Goal: Task Accomplishment & Management: Use online tool/utility

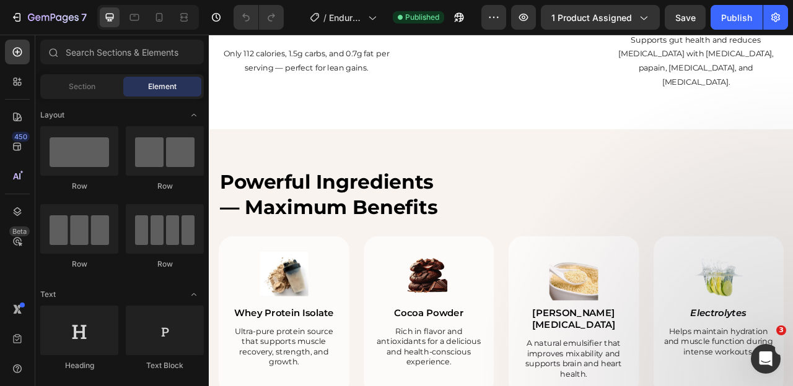
scroll to position [1578, 0]
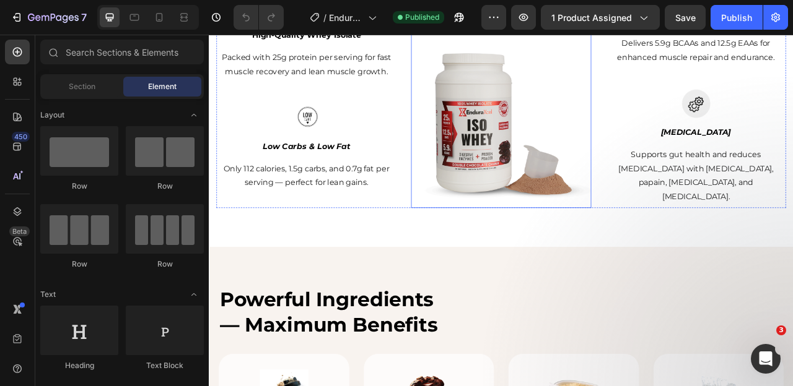
click at [560, 117] on img at bounding box center [580, 140] width 229 height 229
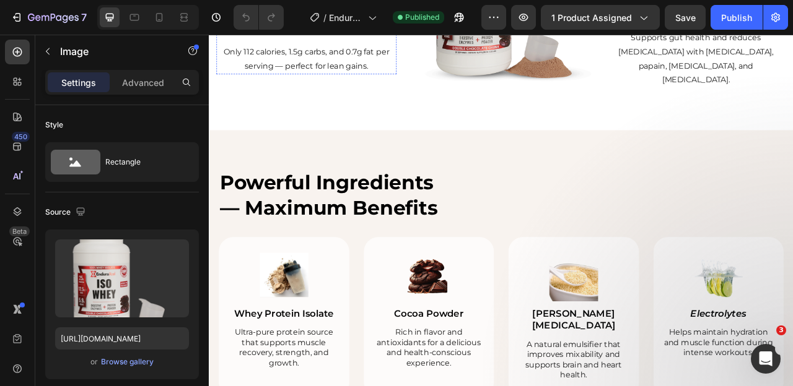
scroll to position [1459, 0]
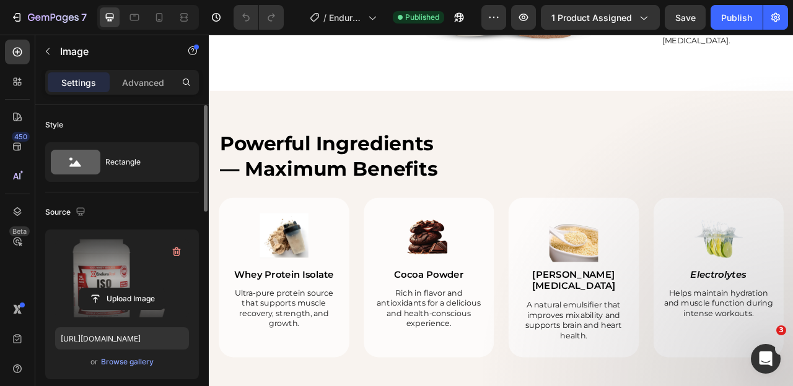
click at [124, 281] on label at bounding box center [122, 279] width 134 height 78
click at [124, 289] on input "file" at bounding box center [121, 299] width 85 height 21
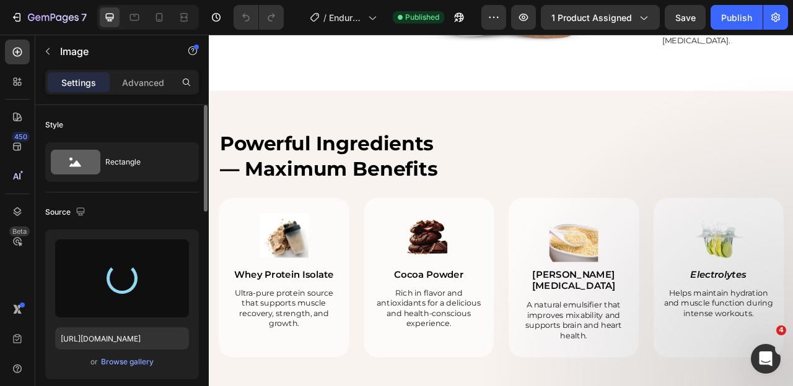
type input "https://cdn.shopify.com/s/files/1/0643/0470/9705/files/gempages_548118457799934…"
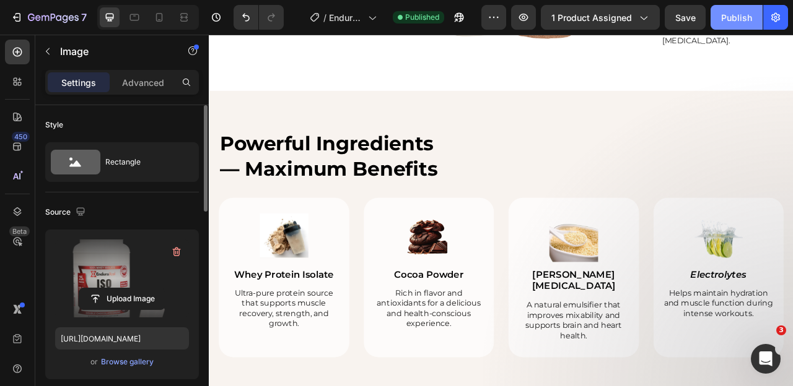
click at [724, 12] on div "Publish" at bounding box center [736, 17] width 31 height 13
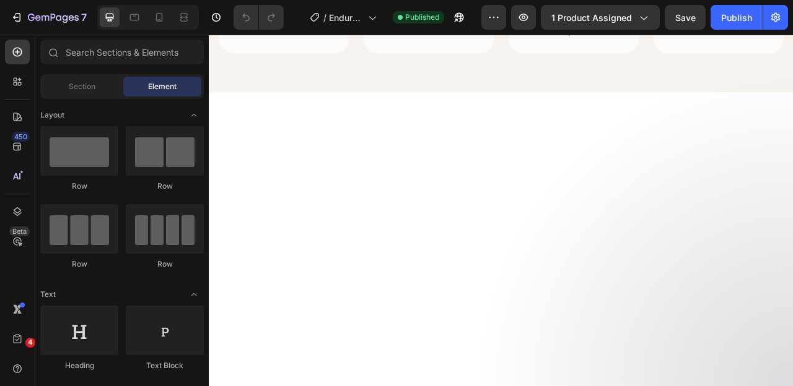
scroll to position [1373, 0]
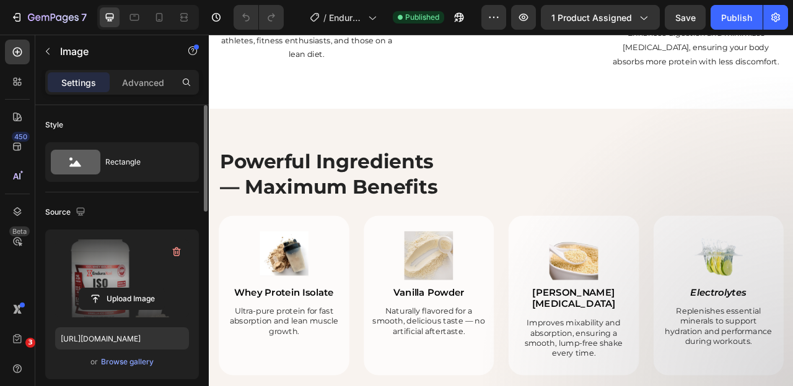
click at [90, 260] on label at bounding box center [122, 279] width 134 height 78
click at [90, 289] on input "file" at bounding box center [121, 299] width 85 height 21
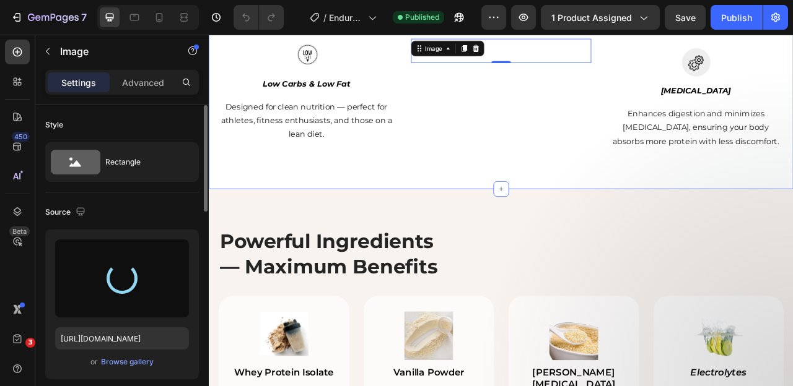
scroll to position [1301, 0]
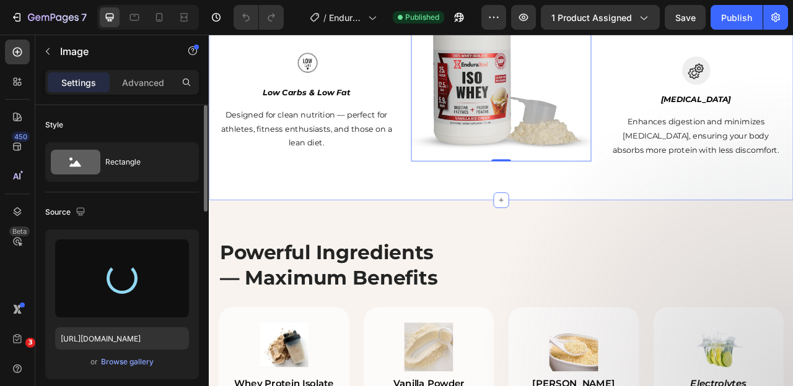
type input "https://cdn.shopify.com/s/files/1/0643/0470/9705/files/gempages_548118457799934…"
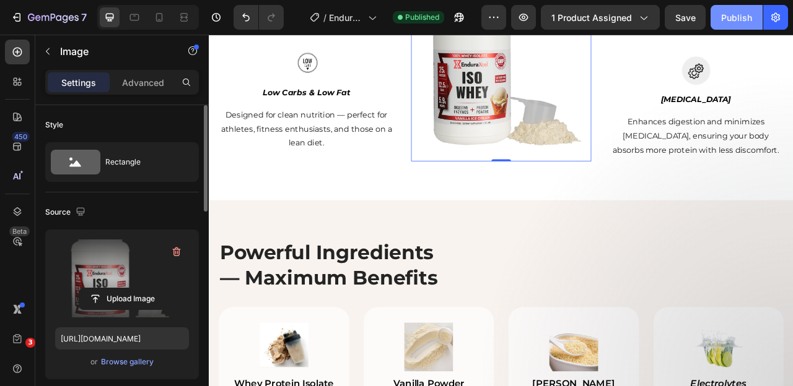
click at [736, 24] on button "Publish" at bounding box center [736, 17] width 52 height 25
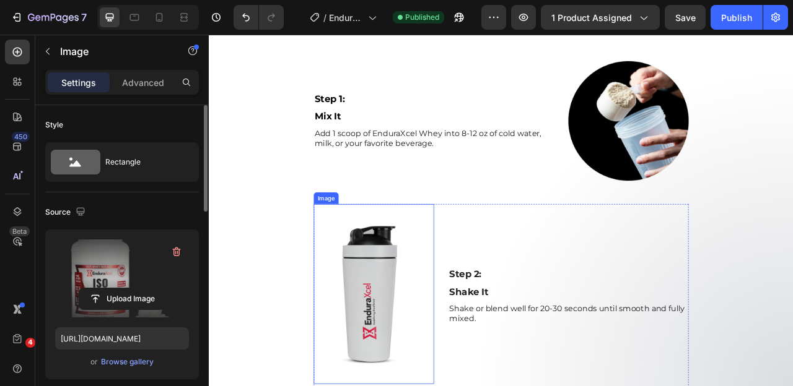
scroll to position [884, 0]
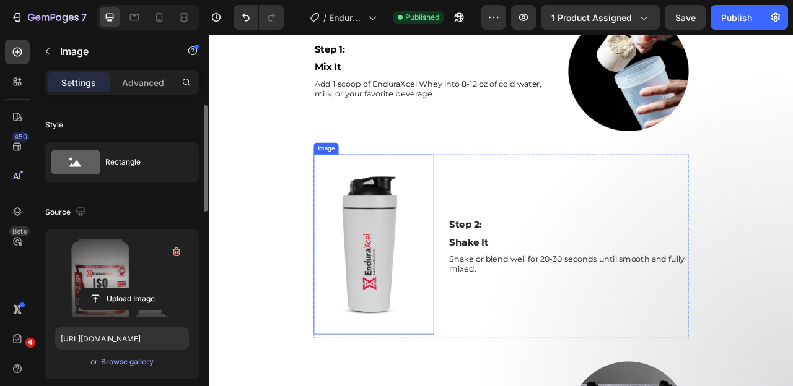
click at [412, 251] on img at bounding box center [418, 301] width 153 height 229
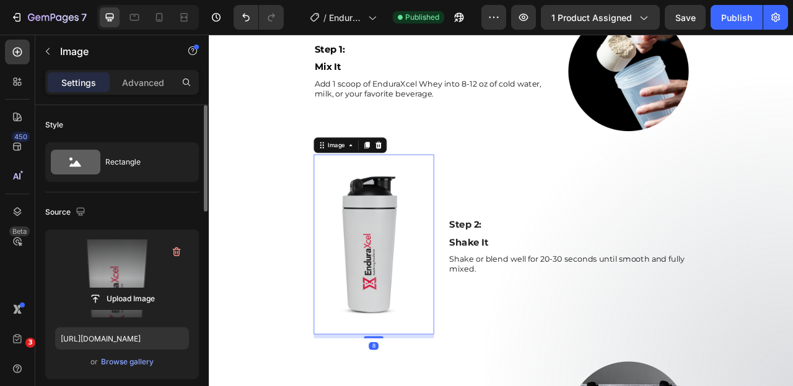
click at [84, 256] on label at bounding box center [122, 279] width 134 height 78
click at [84, 289] on input "file" at bounding box center [121, 299] width 85 height 21
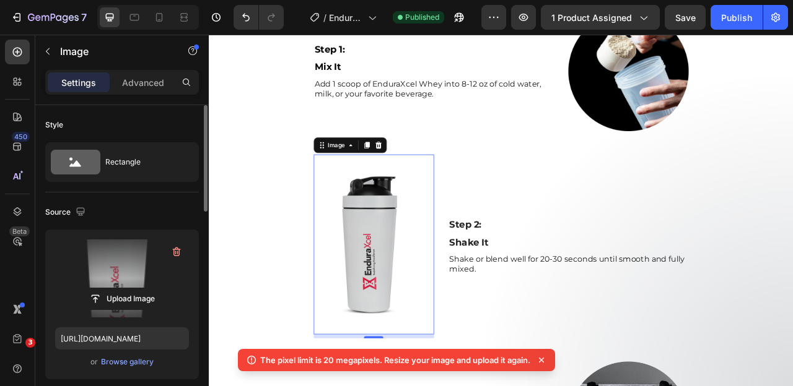
click at [541, 357] on icon at bounding box center [541, 360] width 12 height 12
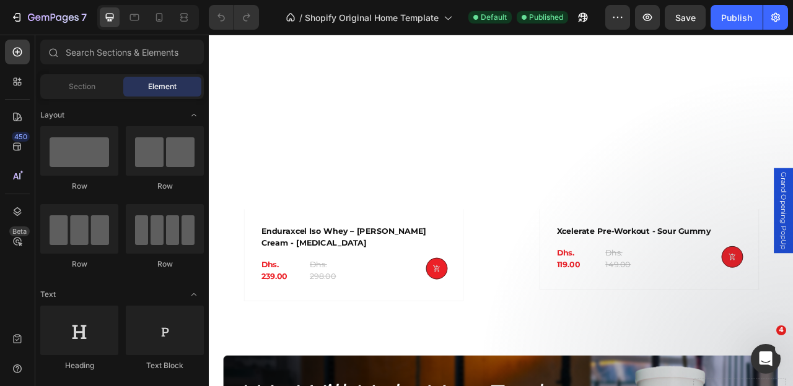
scroll to position [538, 0]
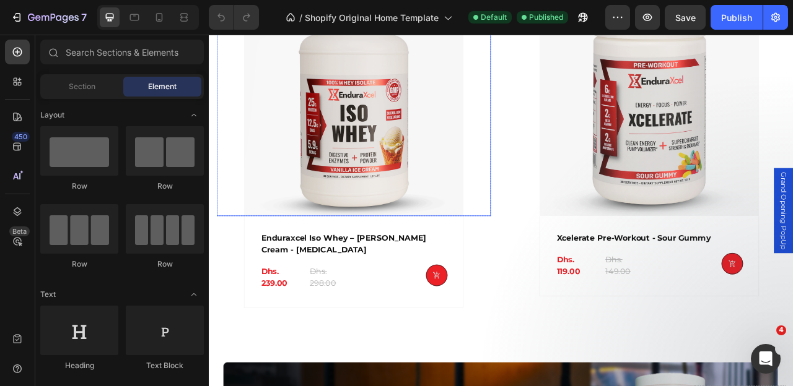
click at [493, 234] on img at bounding box center [392, 125] width 279 height 279
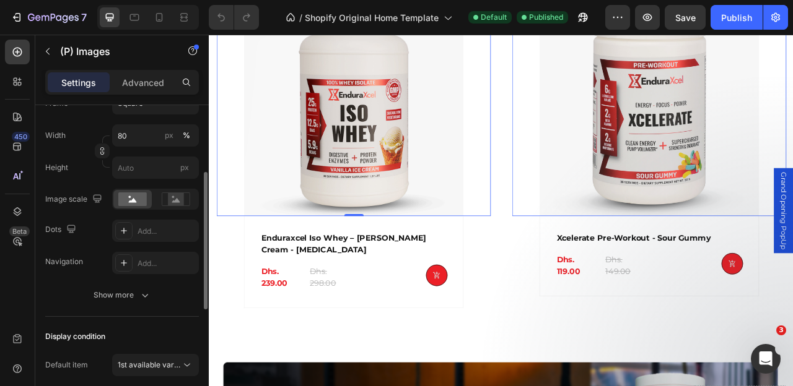
scroll to position [259, 0]
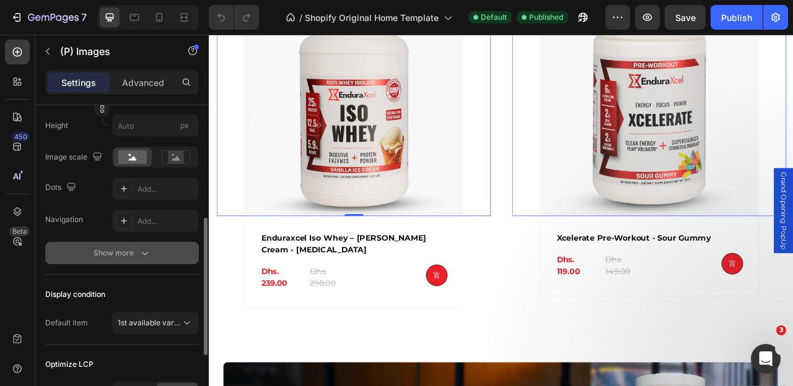
click at [119, 259] on button "Show more" at bounding box center [122, 253] width 154 height 22
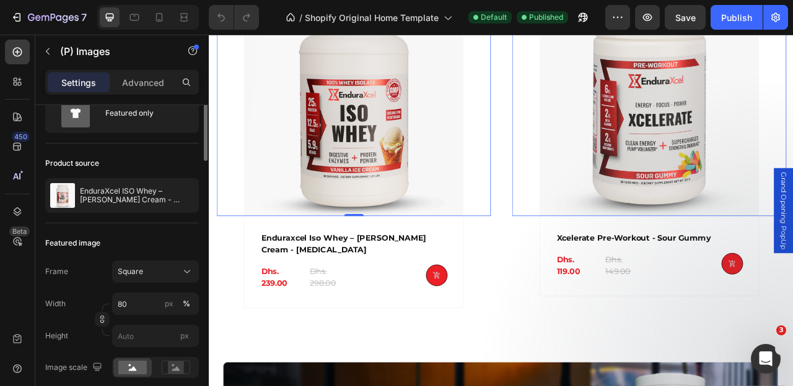
scroll to position [0, 0]
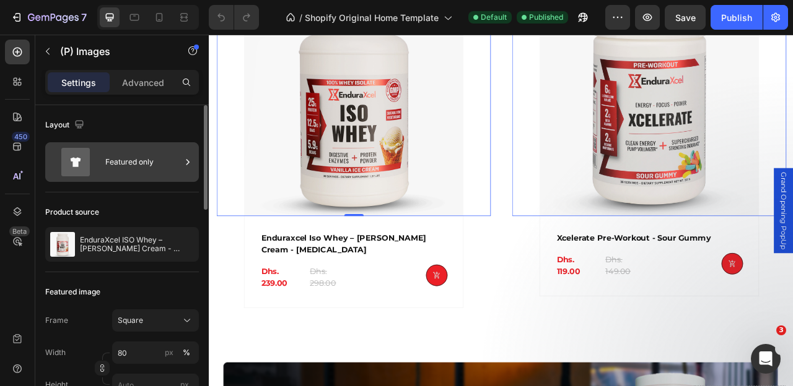
click at [166, 168] on div "Featured only" at bounding box center [143, 162] width 76 height 28
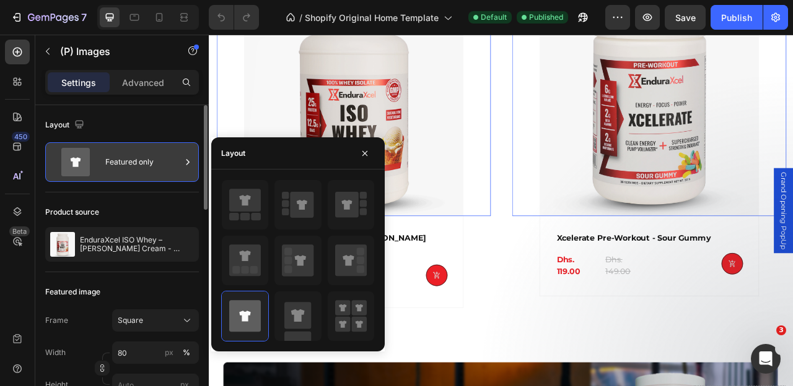
click at [154, 168] on div "Featured only" at bounding box center [143, 162] width 76 height 28
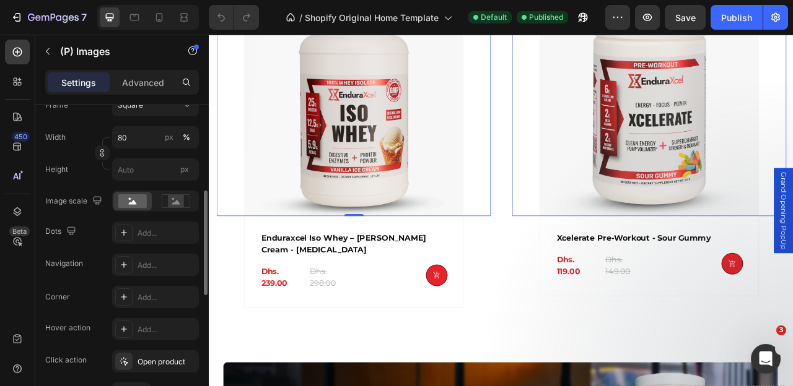
scroll to position [227, 0]
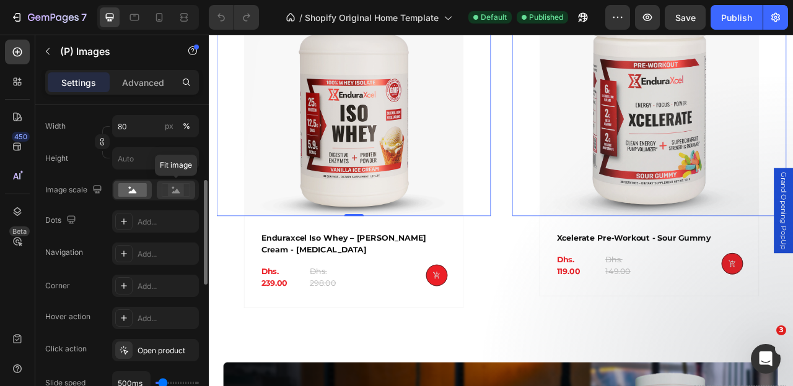
click at [167, 191] on icon at bounding box center [176, 190] width 28 height 14
click at [133, 193] on icon at bounding box center [133, 191] width 8 height 4
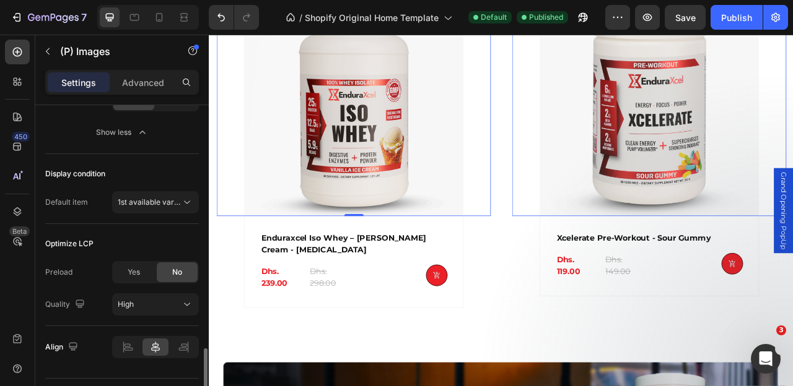
scroll to position [638, 0]
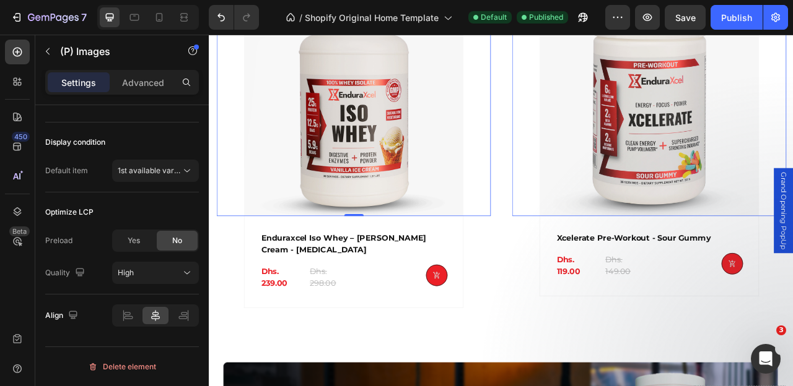
click at [293, 191] on img at bounding box center [392, 125] width 279 height 279
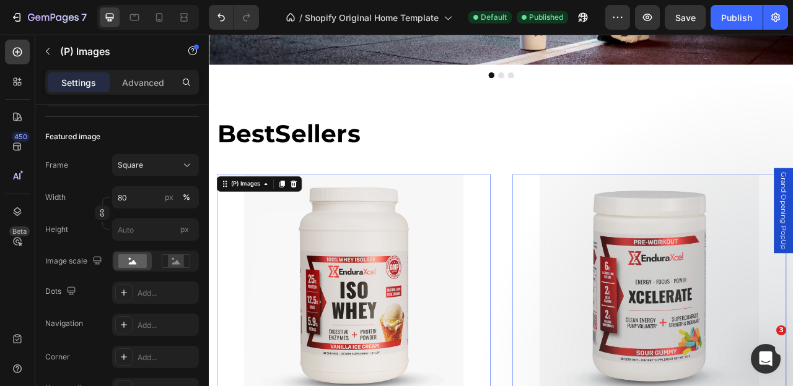
scroll to position [0, 0]
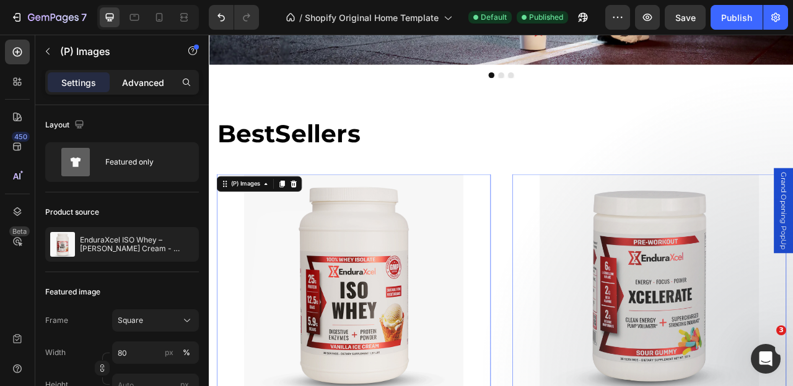
click at [137, 80] on p "Advanced" at bounding box center [143, 82] width 42 height 13
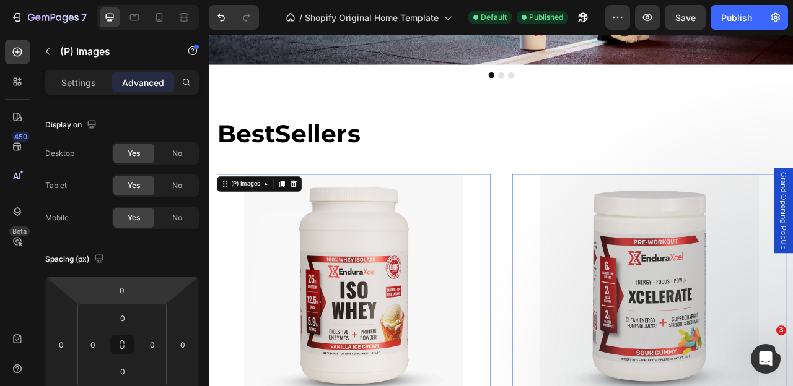
click at [272, 261] on img at bounding box center [392, 351] width 279 height 279
click at [83, 75] on div "Settings" at bounding box center [79, 82] width 62 height 20
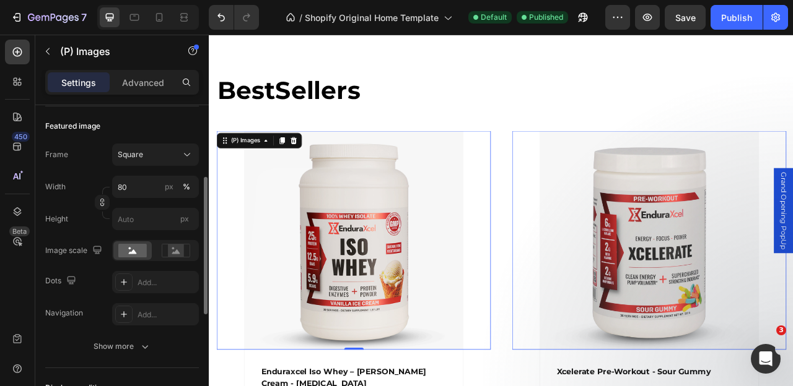
scroll to position [450, 0]
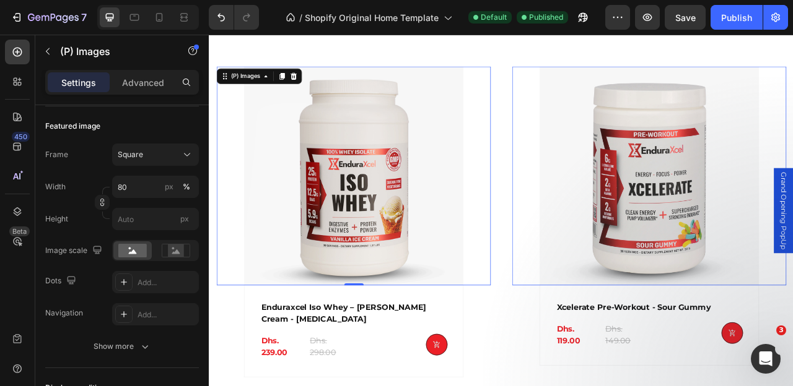
click at [638, 225] on img at bounding box center [767, 214] width 279 height 279
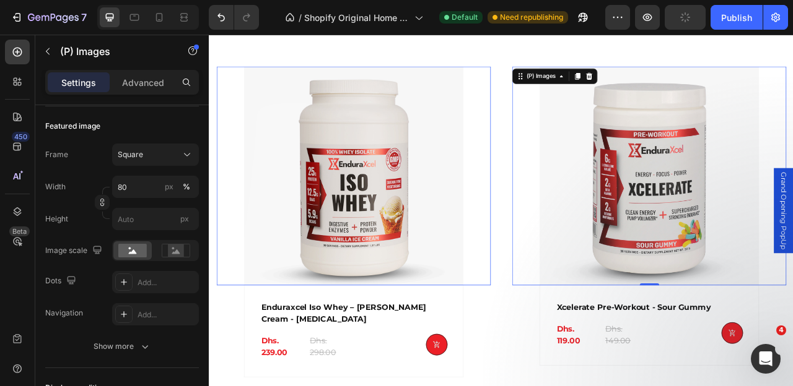
click at [567, 209] on div at bounding box center [392, 214] width 349 height 279
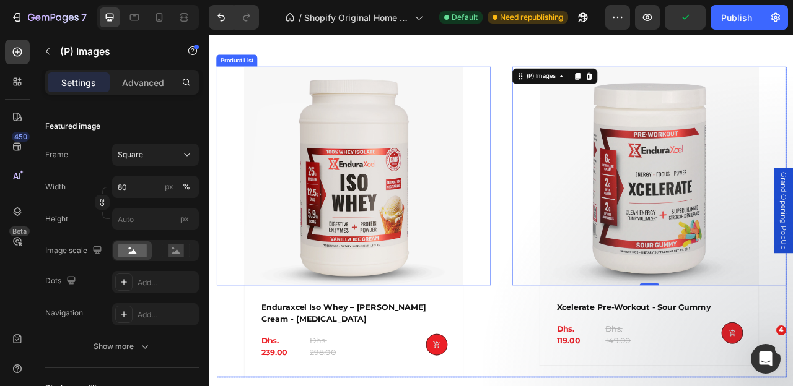
click at [583, 193] on div "(P) Images 0 Row enduraxcel iso whey – vanilla ice cream - digestive enzymes (P…" at bounding box center [580, 273] width 724 height 396
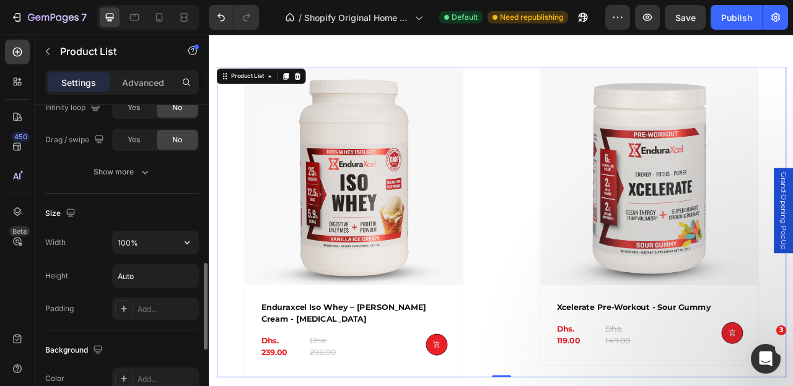
scroll to position [566, 0]
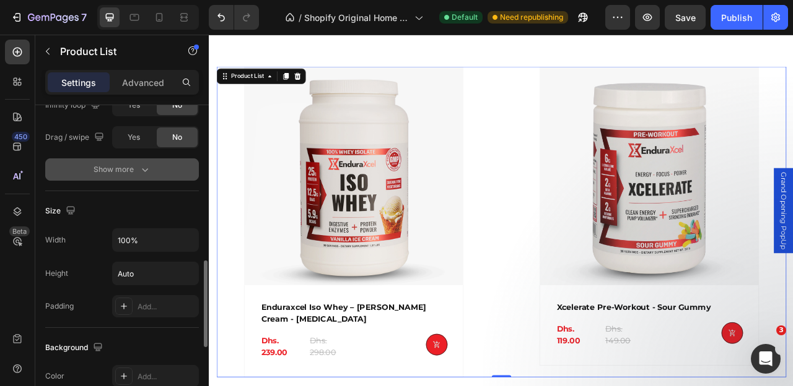
click at [134, 165] on div "Show more" at bounding box center [122, 169] width 58 height 12
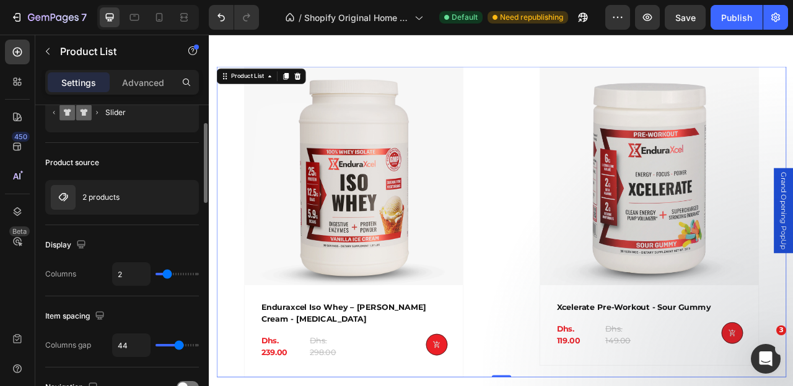
scroll to position [0, 0]
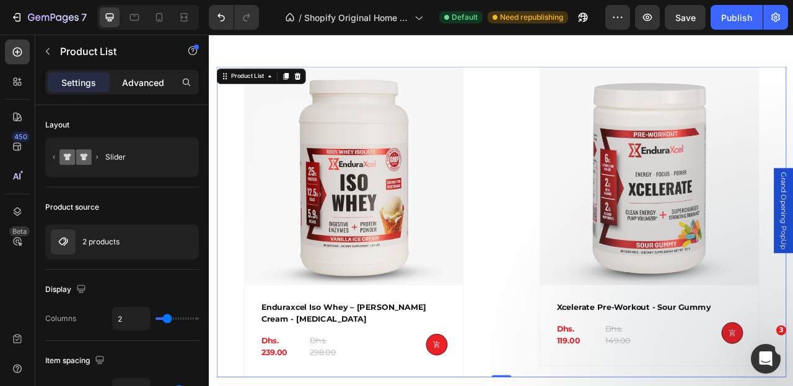
click at [147, 80] on p "Advanced" at bounding box center [143, 82] width 42 height 13
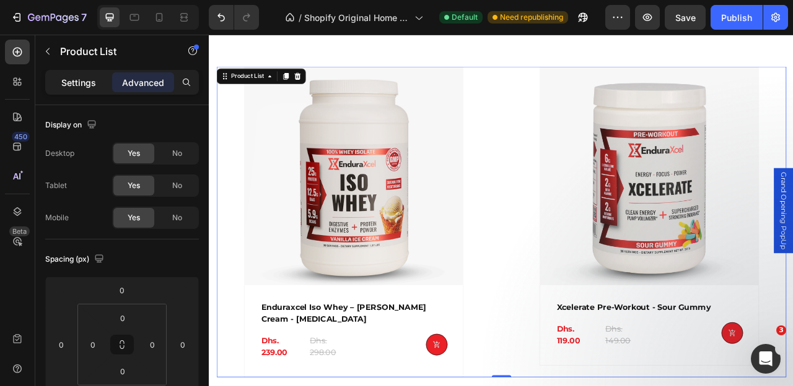
click at [87, 78] on p "Settings" at bounding box center [78, 82] width 35 height 13
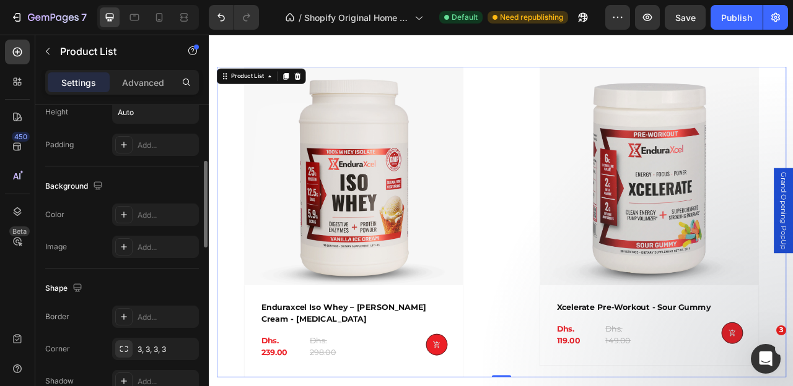
scroll to position [836, 0]
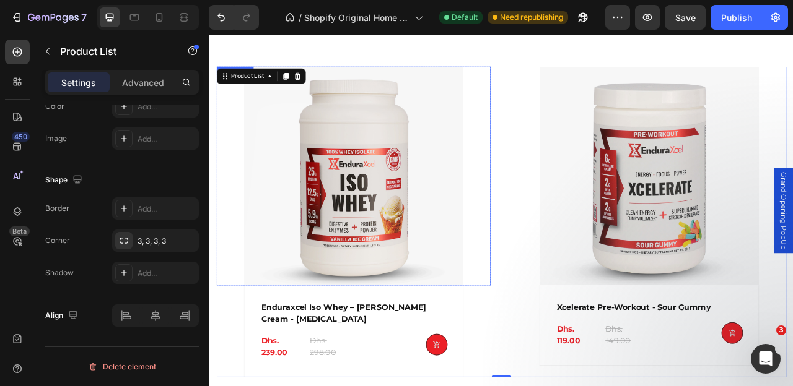
click at [290, 243] on img at bounding box center [392, 214] width 279 height 279
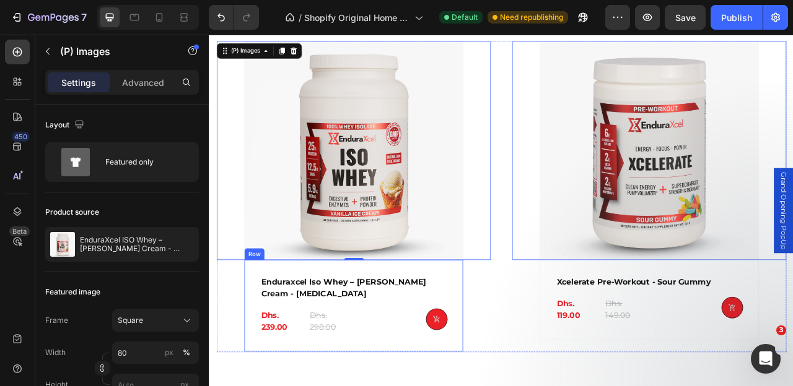
scroll to position [604, 0]
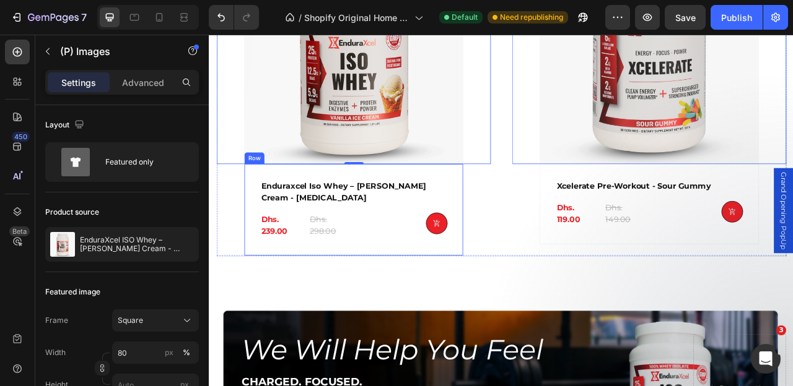
click at [466, 298] on div "enduraxcel iso whey – vanilla ice cream - digestive enzymes (P) Title Dhs. 239.…" at bounding box center [392, 257] width 279 height 117
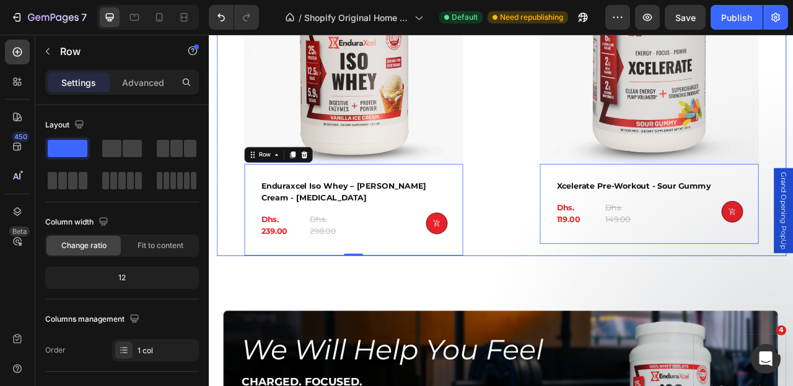
click at [534, 289] on div "(P) Images Row enduraxcel iso whey – vanilla ice cream - digestive enzymes (P) …" at bounding box center [392, 119] width 349 height 396
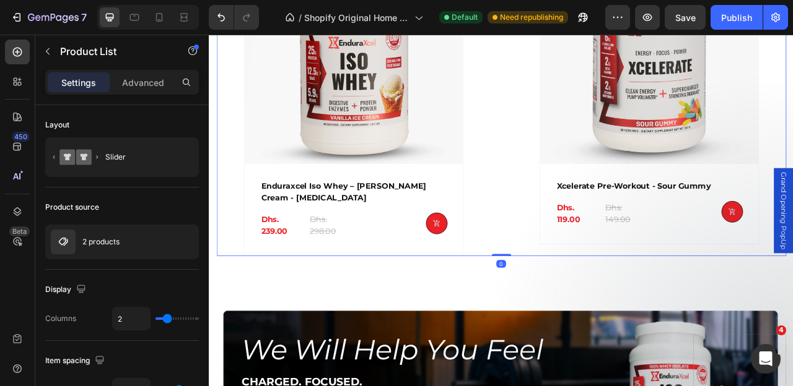
click at [552, 289] on div "(P) Images Row enduraxcel iso whey – vanilla ice cream - digestive enzymes (P) …" at bounding box center [392, 119] width 349 height 396
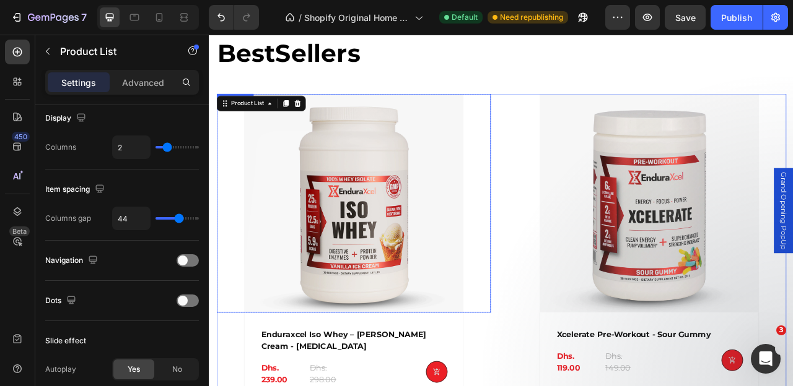
scroll to position [384, 0]
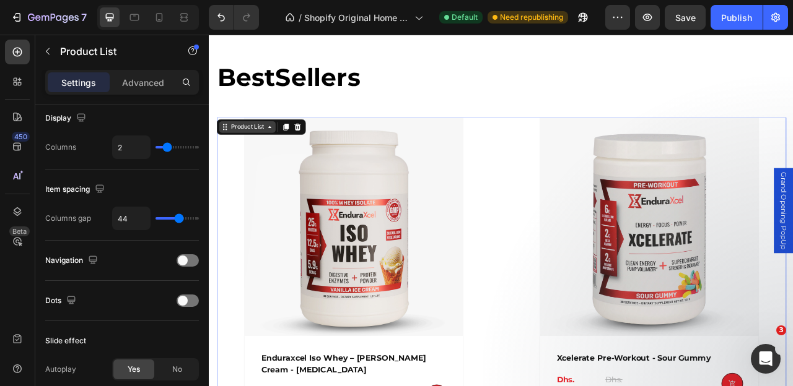
click at [228, 152] on icon at bounding box center [229, 152] width 10 height 10
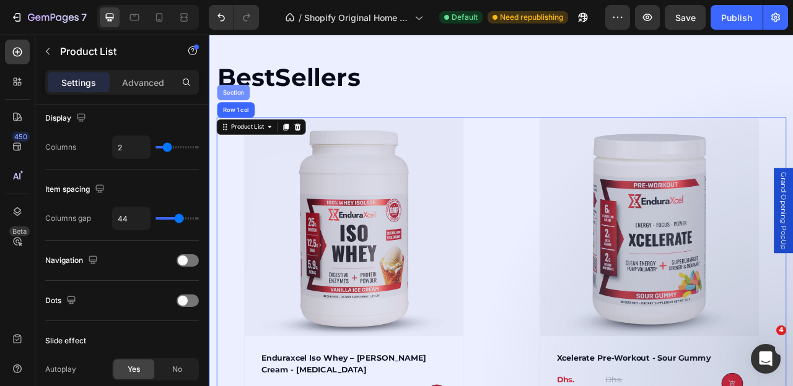
click at [237, 103] on div "Section" at bounding box center [239, 108] width 41 height 20
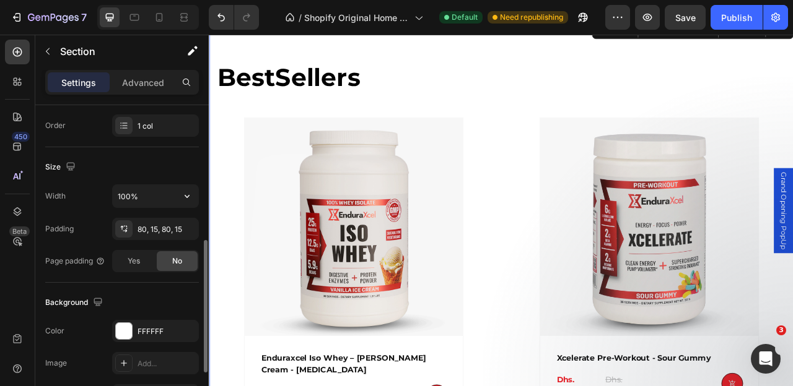
scroll to position [255, 0]
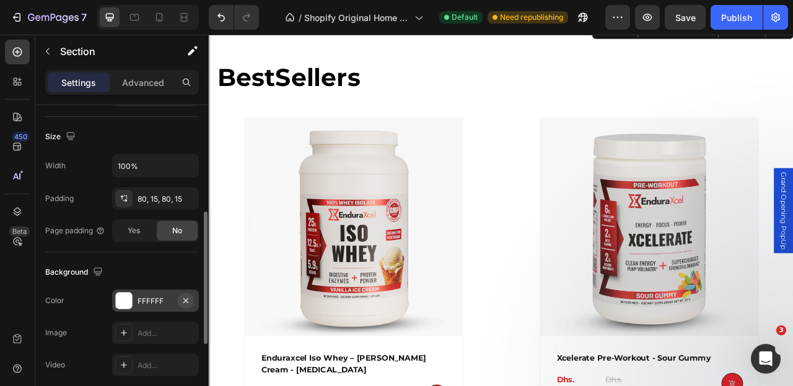
click at [183, 298] on icon "button" at bounding box center [186, 301] width 10 height 10
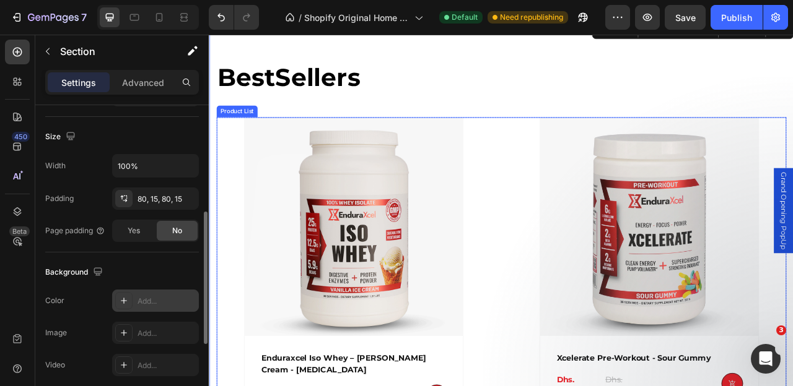
click at [576, 170] on div "(P) Images Row enduraxcel iso whey – vanilla ice cream - digestive enzymes (P) …" at bounding box center [580, 338] width 724 height 396
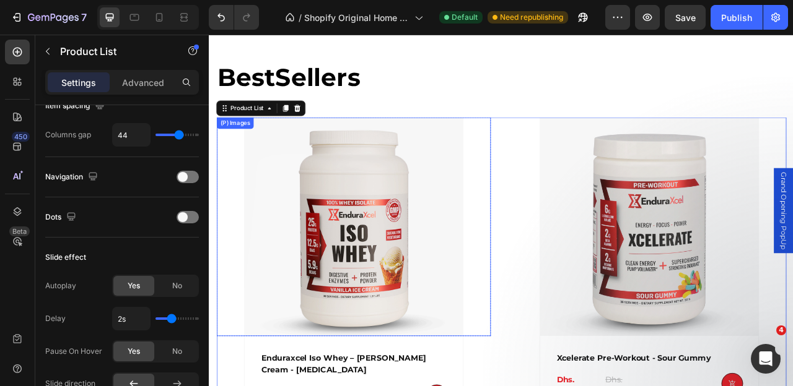
scroll to position [0, 0]
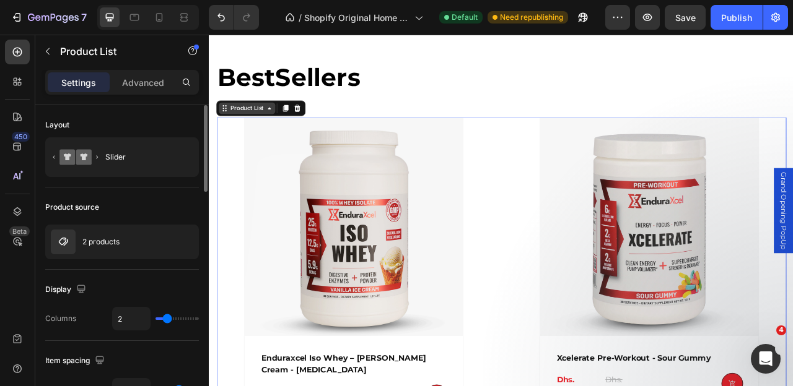
click at [232, 130] on icon at bounding box center [229, 128] width 10 height 10
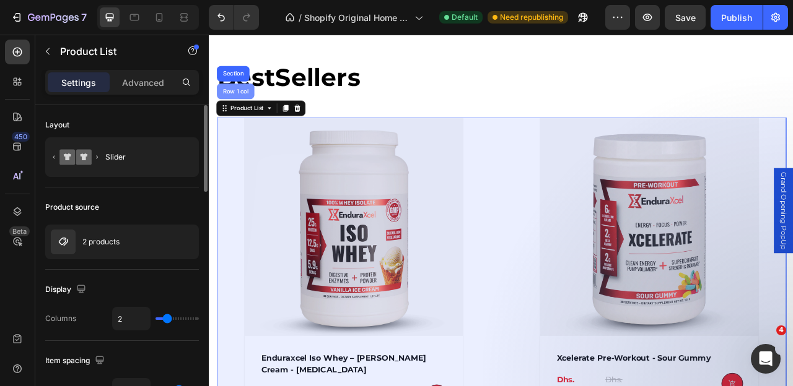
click at [243, 111] on div "Row 1 col" at bounding box center [243, 107] width 48 height 20
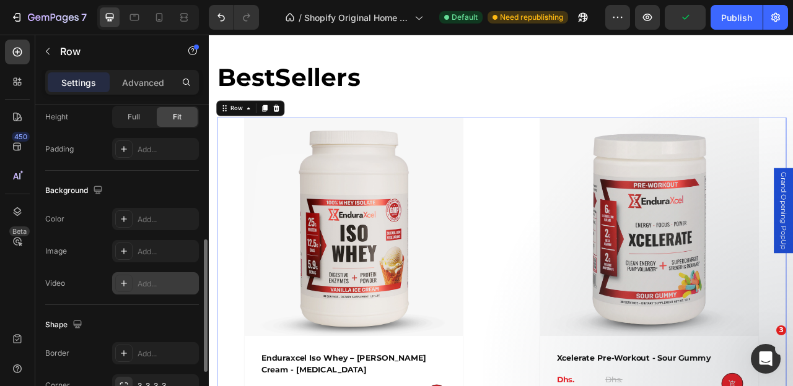
scroll to position [332, 0]
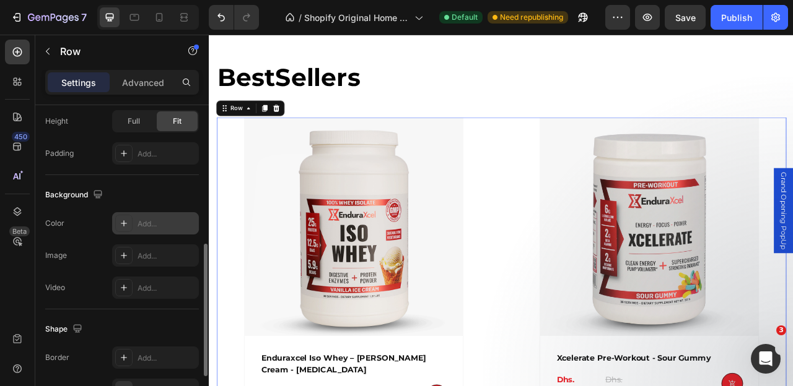
click at [121, 222] on icon at bounding box center [124, 224] width 10 height 10
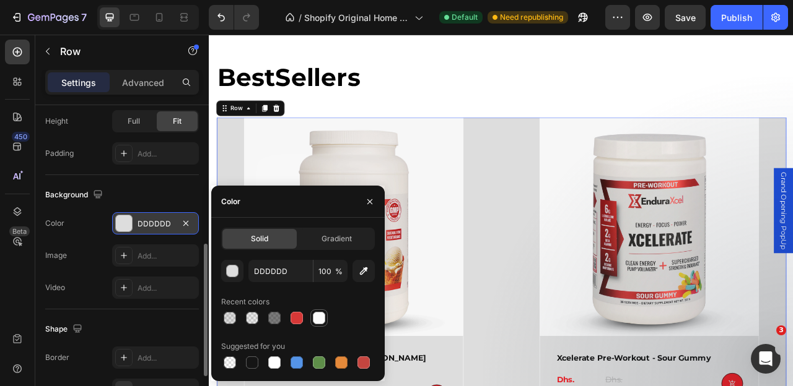
click at [318, 320] on div at bounding box center [319, 318] width 12 height 12
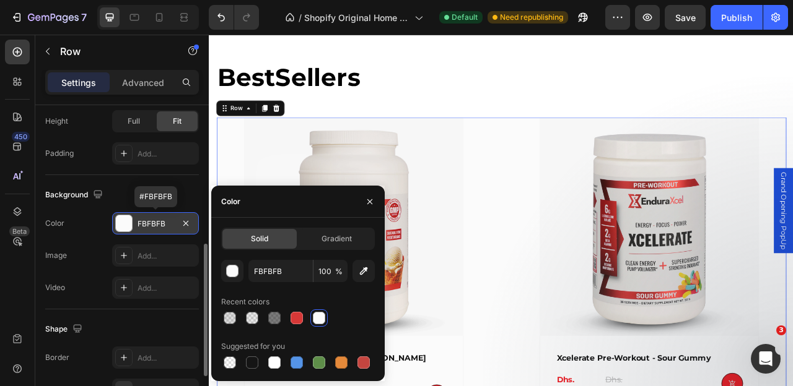
click at [123, 228] on div at bounding box center [124, 223] width 16 height 16
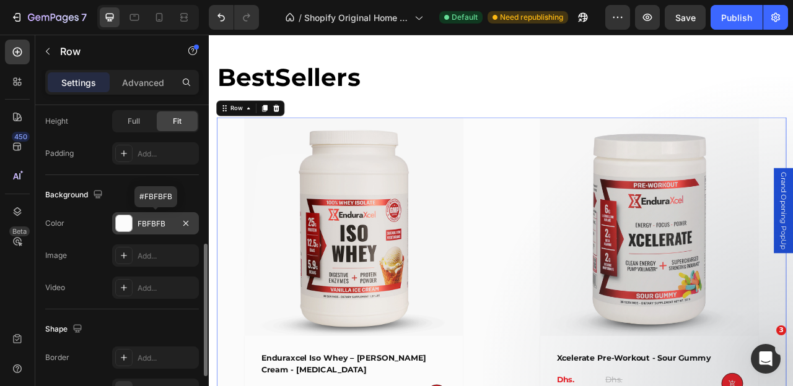
click at [154, 226] on div "FBFBFB" at bounding box center [155, 224] width 36 height 11
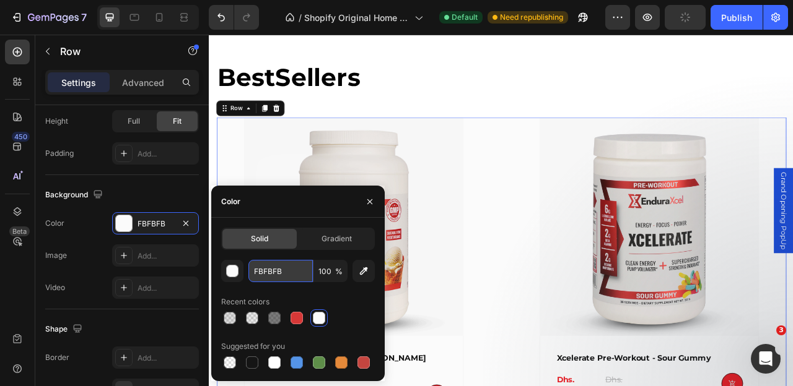
click at [277, 274] on input "FBFBFB" at bounding box center [280, 271] width 64 height 22
type input "FFFFFF"
click at [367, 201] on icon "button" at bounding box center [370, 202] width 10 height 10
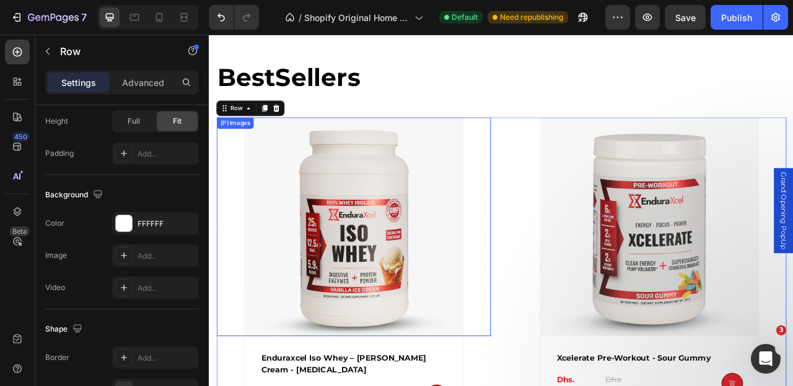
click at [504, 325] on img at bounding box center [392, 279] width 279 height 279
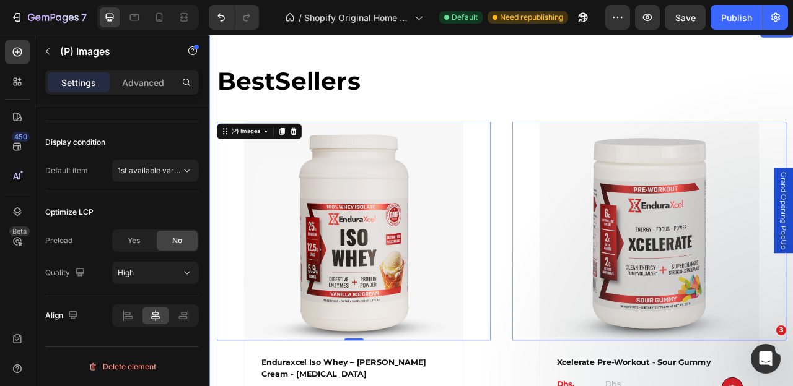
scroll to position [333, 0]
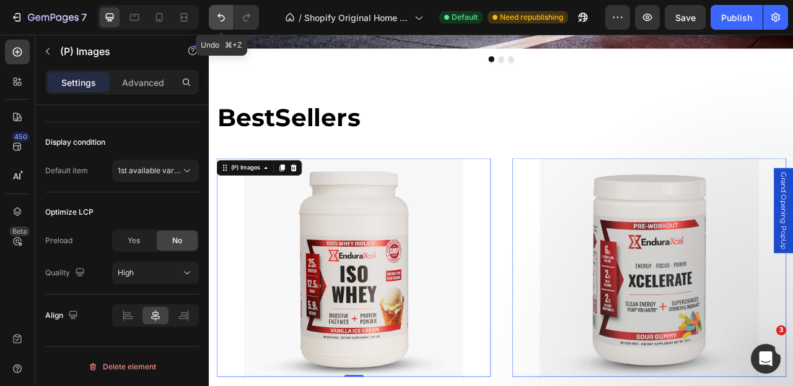
click at [212, 12] on button "Undo/Redo" at bounding box center [221, 17] width 25 height 25
click at [215, 14] on icon "Undo/Redo" at bounding box center [221, 17] width 12 height 12
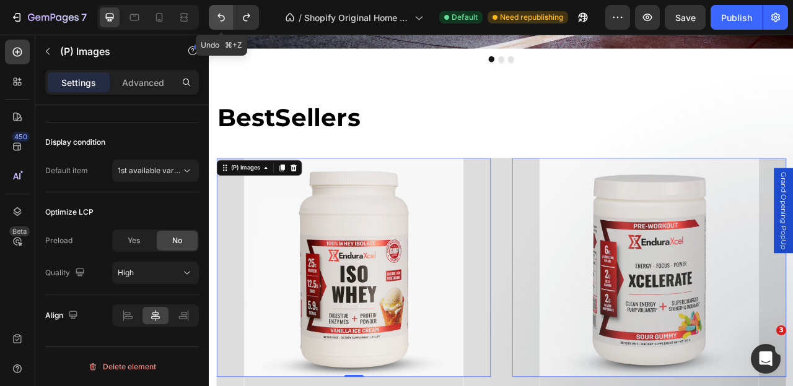
click at [215, 14] on icon "Undo/Redo" at bounding box center [221, 17] width 12 height 12
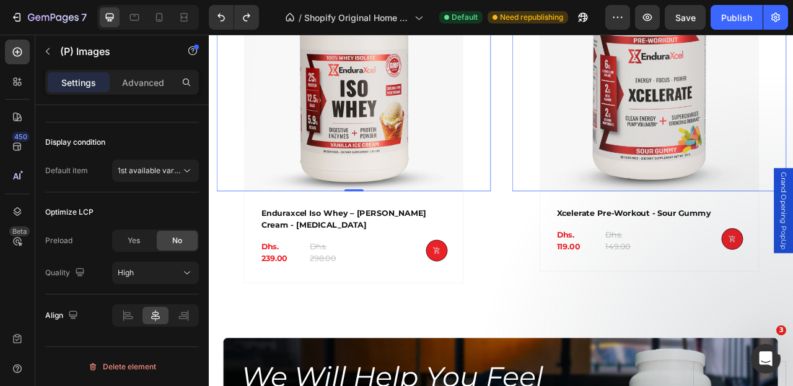
scroll to position [595, 0]
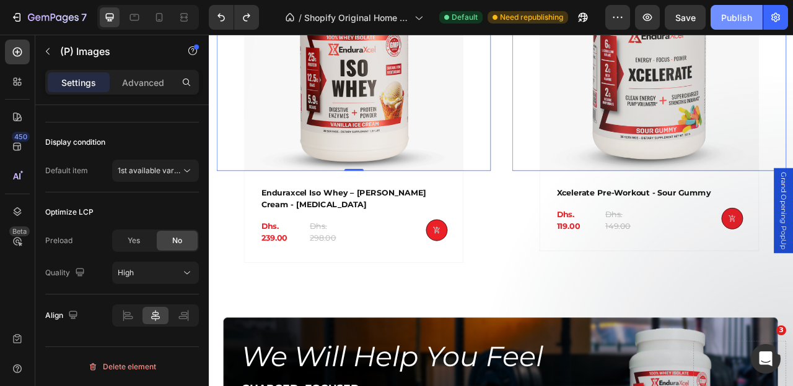
click at [739, 14] on div "Publish" at bounding box center [736, 17] width 31 height 13
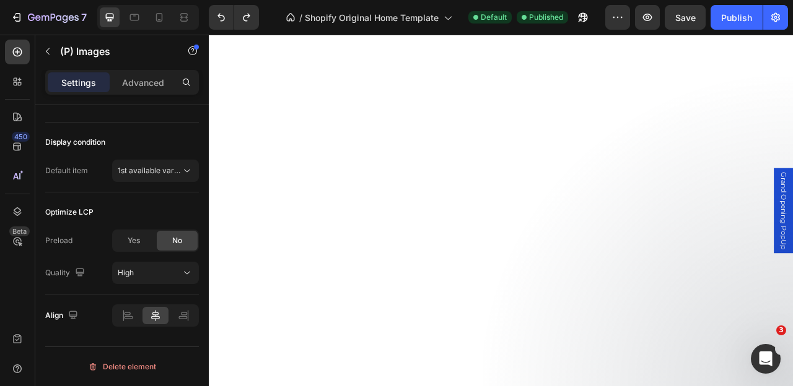
scroll to position [1241, 0]
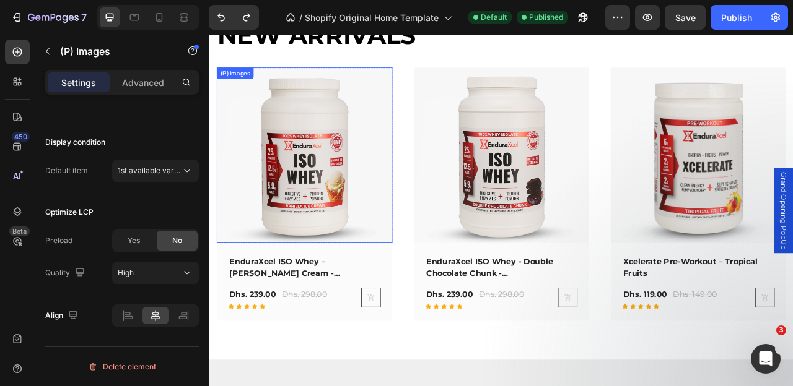
click at [427, 171] on img at bounding box center [330, 188] width 224 height 224
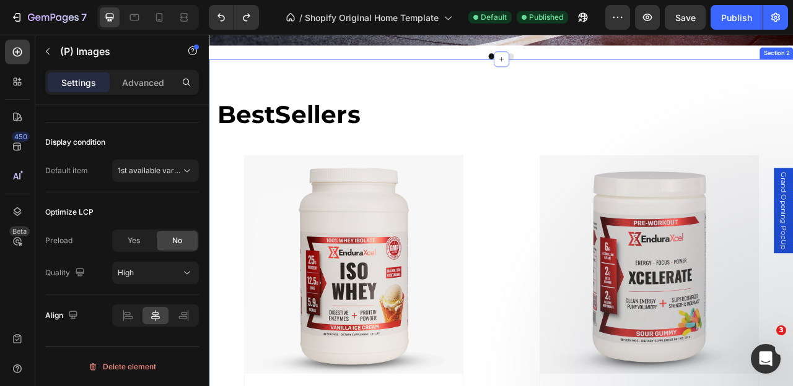
scroll to position [371, 0]
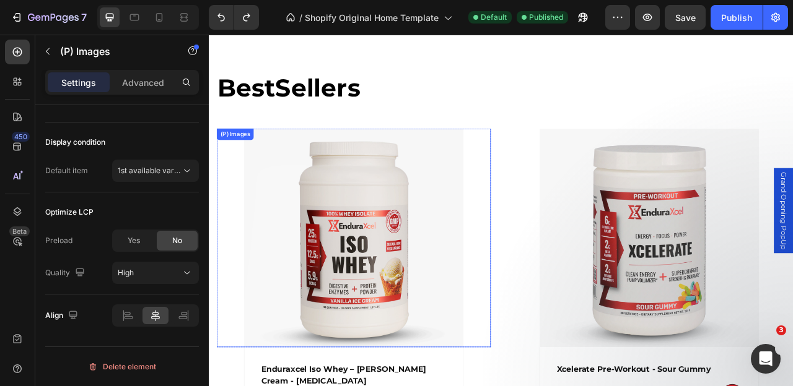
click at [420, 298] on img at bounding box center [392, 293] width 279 height 279
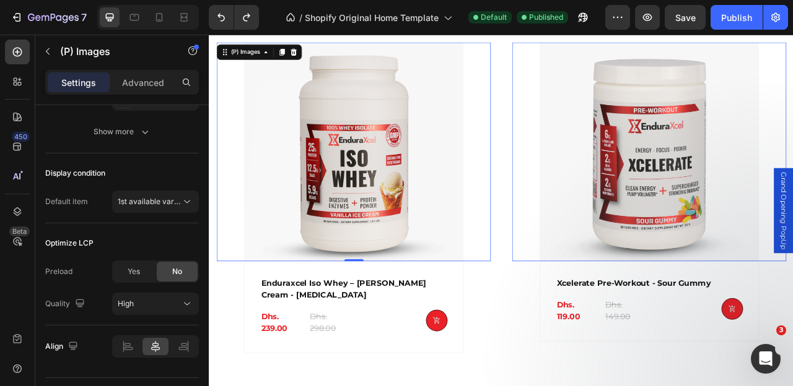
scroll to position [588, 0]
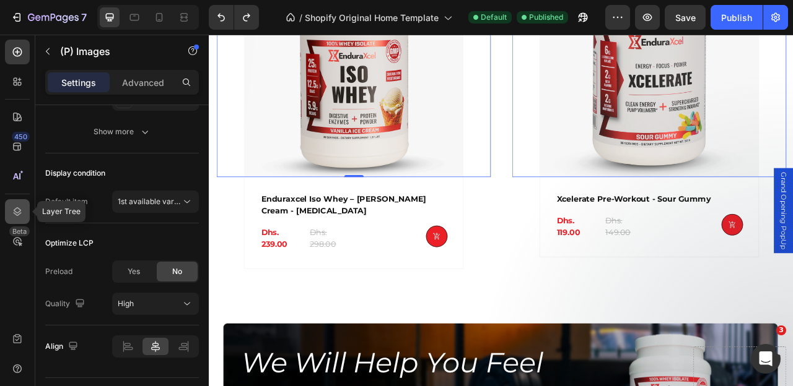
click at [16, 213] on icon at bounding box center [18, 211] width 8 height 9
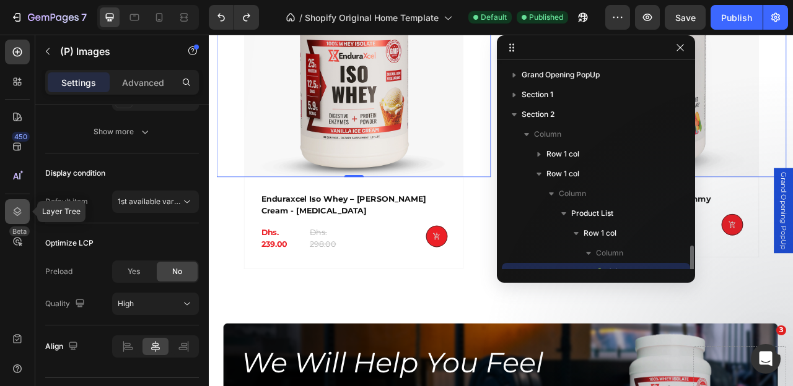
scroll to position [115, 0]
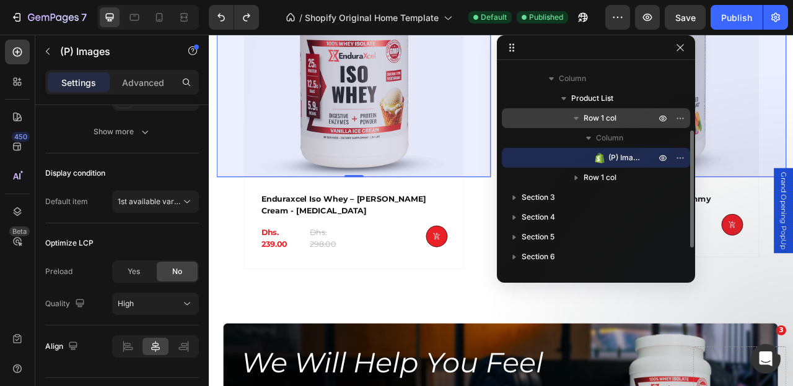
click at [628, 113] on p "Row 1 col" at bounding box center [620, 118] width 74 height 12
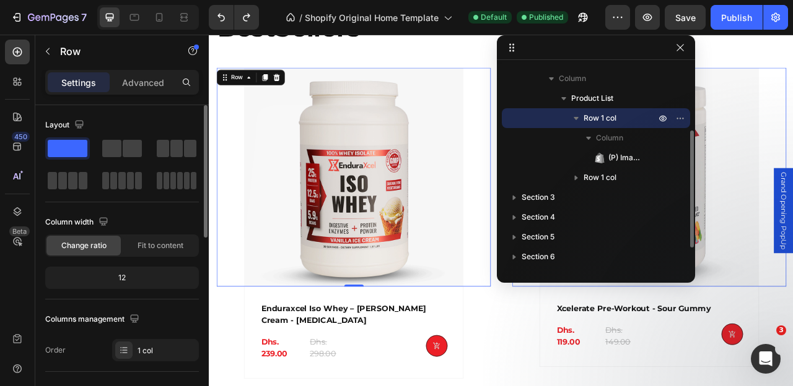
scroll to position [446, 0]
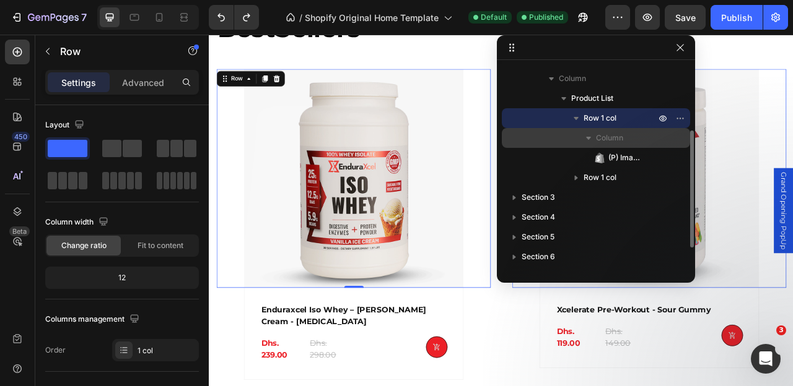
click at [630, 135] on p "Column" at bounding box center [627, 138] width 62 height 12
click at [609, 139] on span "Column" at bounding box center [609, 138] width 27 height 12
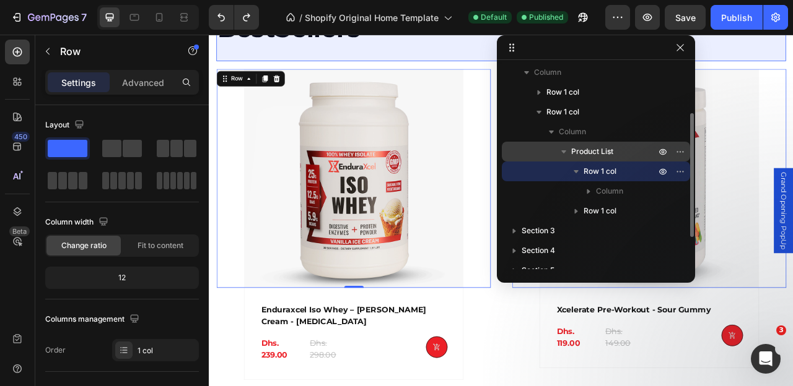
scroll to position [61, 0]
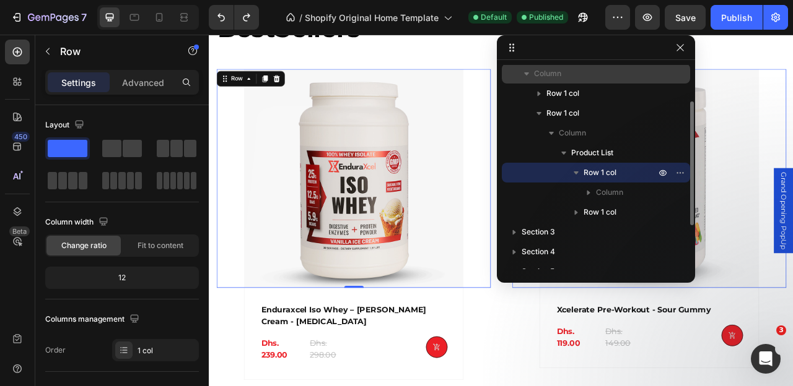
click at [567, 71] on p "Column" at bounding box center [596, 73] width 124 height 12
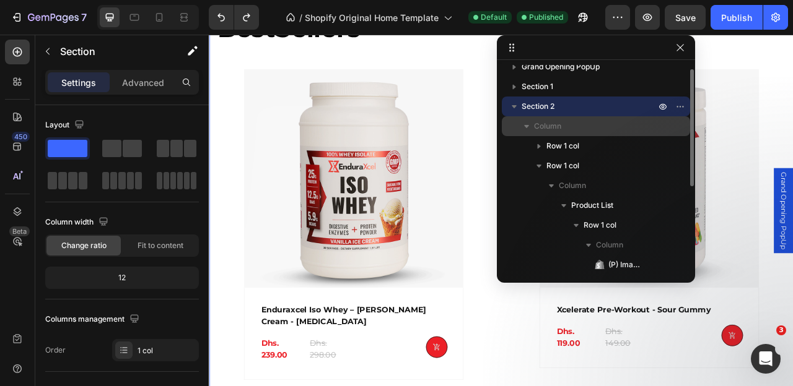
scroll to position [0, 0]
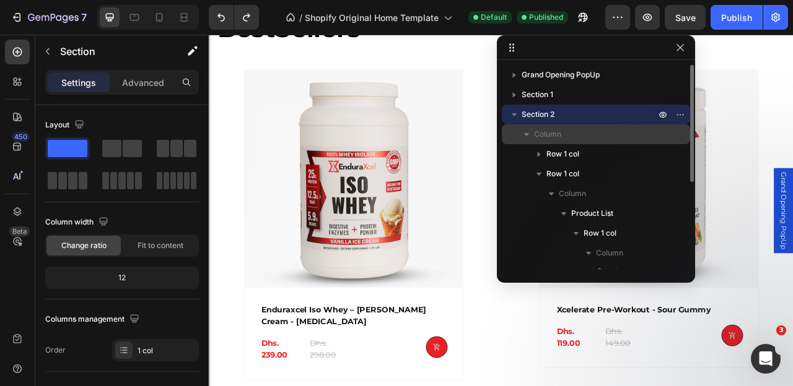
click at [567, 131] on p "Column" at bounding box center [596, 134] width 124 height 12
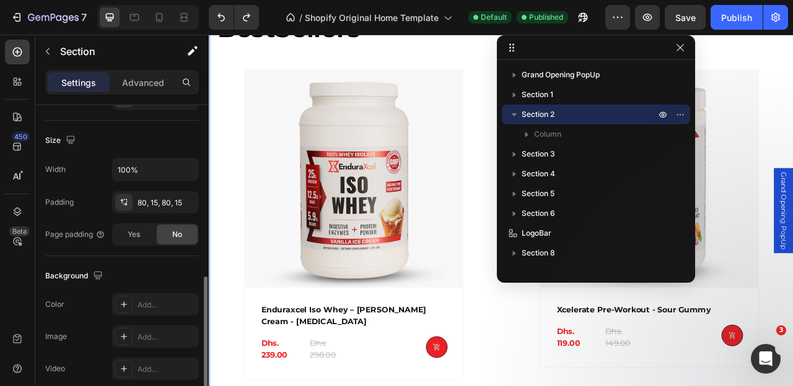
scroll to position [439, 0]
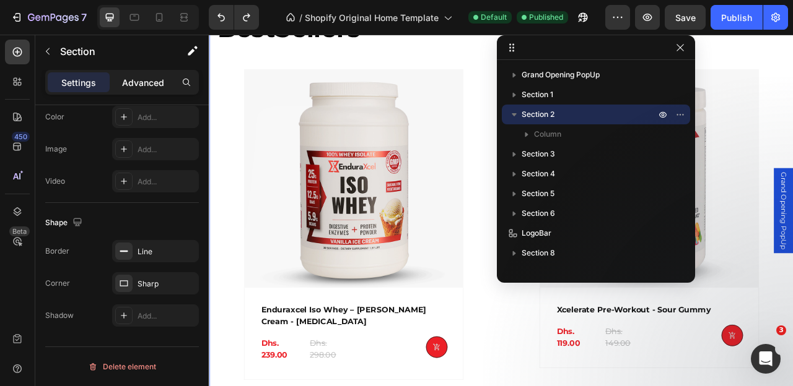
click at [134, 77] on p "Advanced" at bounding box center [143, 82] width 42 height 13
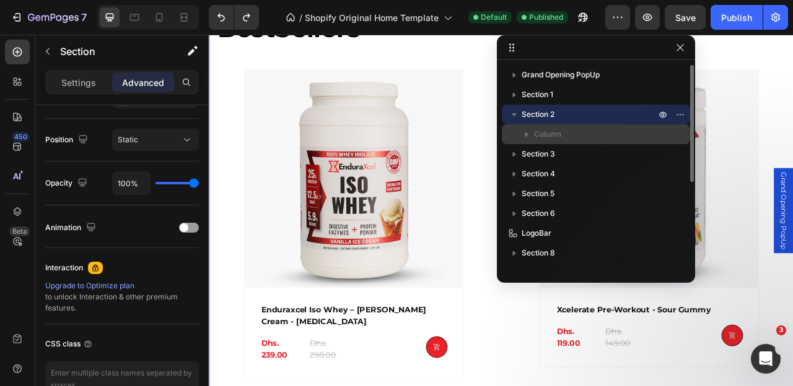
click at [552, 128] on div "Column" at bounding box center [595, 134] width 178 height 20
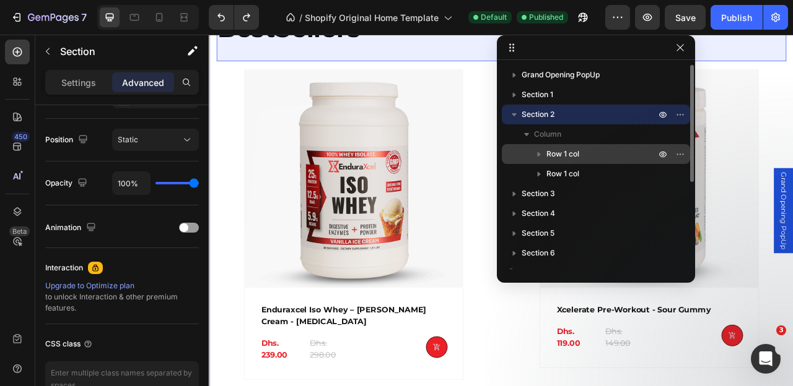
click at [577, 160] on span "Row 1 col" at bounding box center [562, 154] width 33 height 12
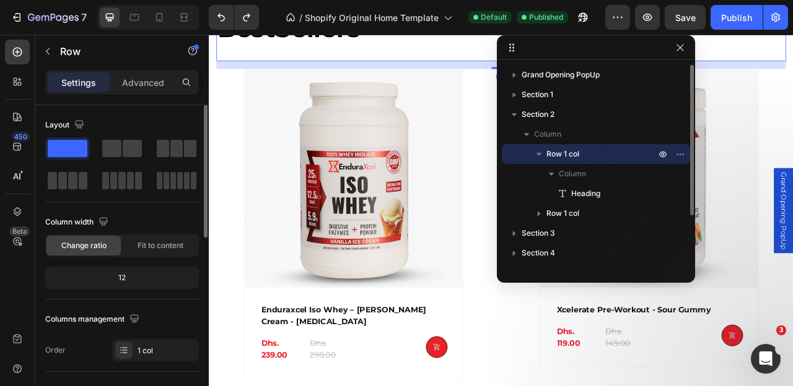
scroll to position [374, 0]
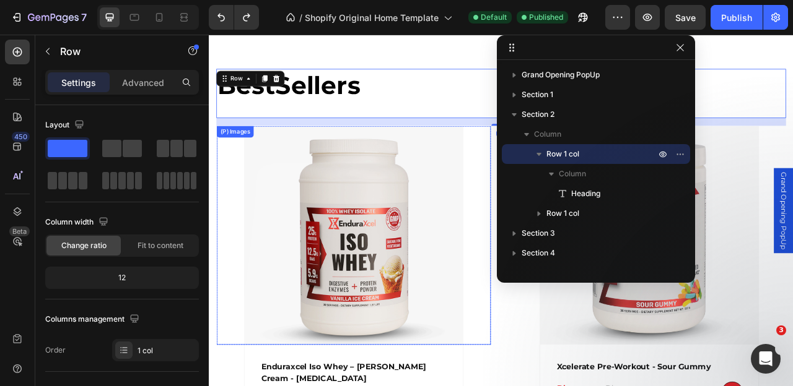
click at [482, 234] on img at bounding box center [392, 289] width 279 height 279
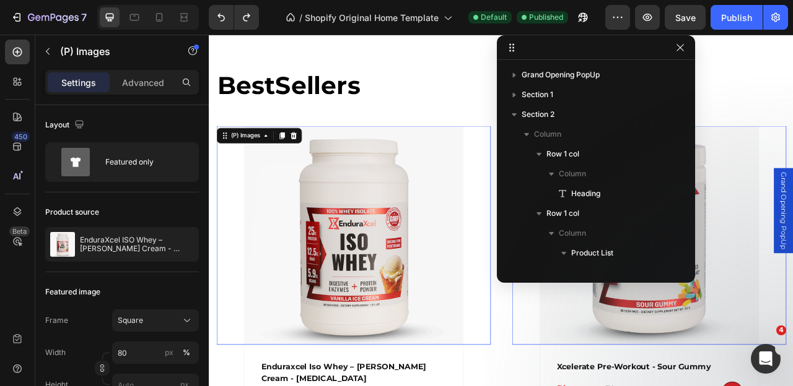
scroll to position [155, 0]
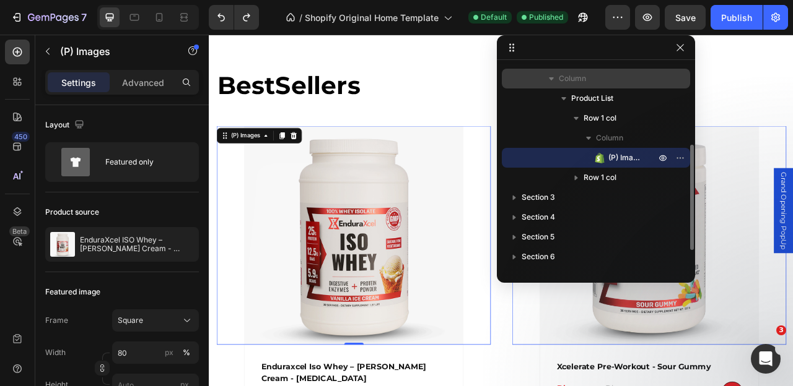
click at [605, 76] on p "Column" at bounding box center [607, 78] width 99 height 12
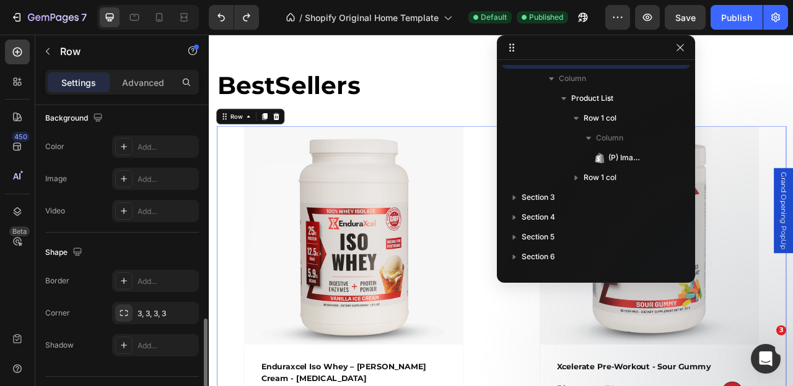
scroll to position [439, 0]
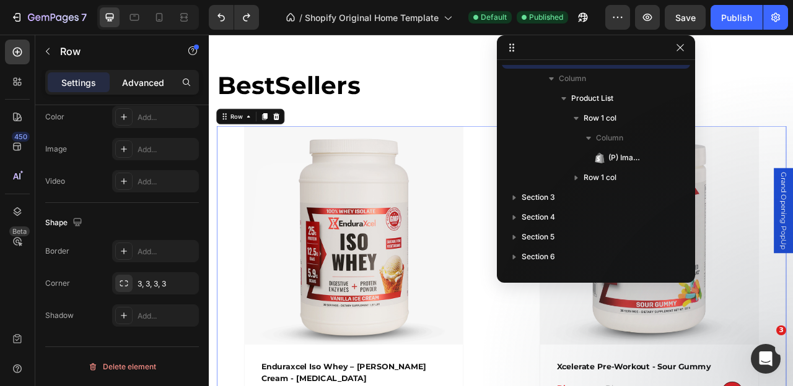
click at [139, 82] on p "Advanced" at bounding box center [143, 82] width 42 height 13
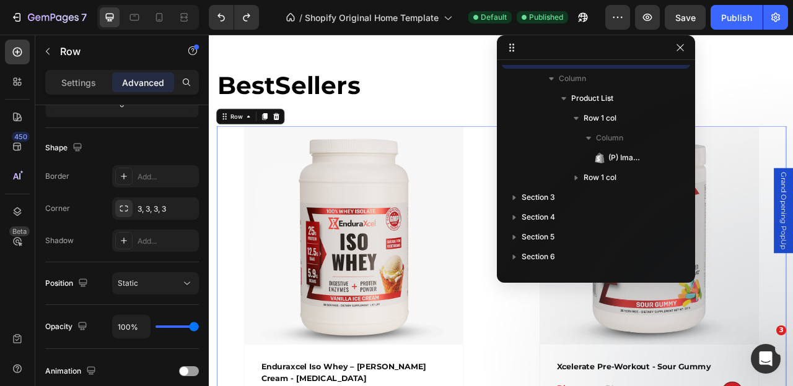
scroll to position [0, 0]
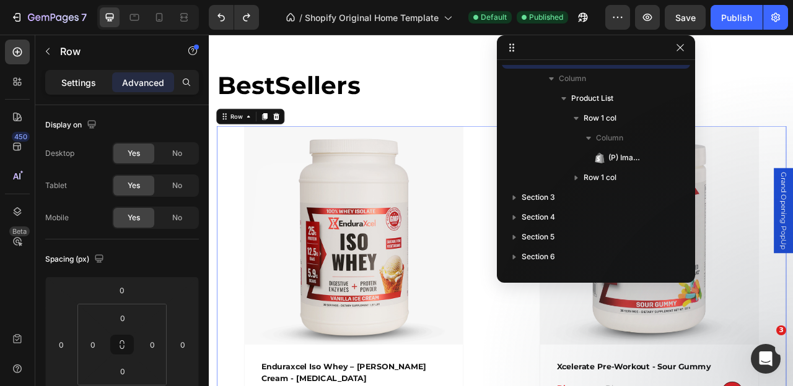
click at [85, 77] on p "Settings" at bounding box center [78, 82] width 35 height 13
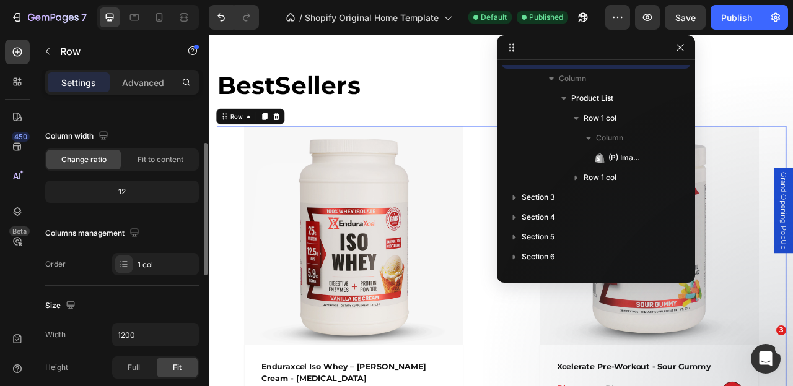
scroll to position [88, 0]
click at [136, 262] on div "1 col" at bounding box center [155, 262] width 87 height 22
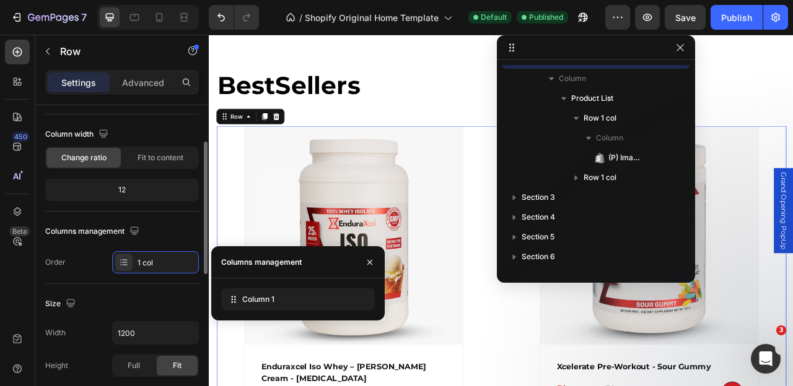
click at [133, 297] on div "Size" at bounding box center [122, 304] width 154 height 20
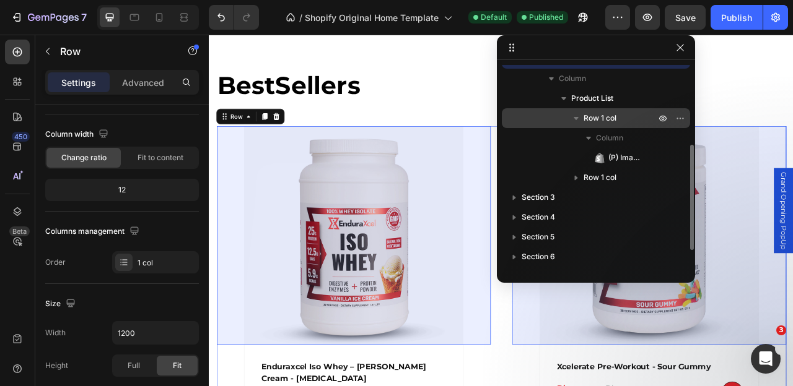
click at [624, 118] on p "Row 1 col" at bounding box center [620, 118] width 74 height 12
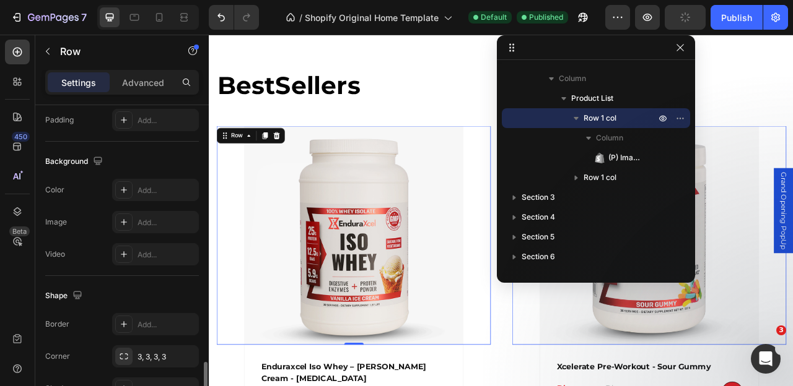
scroll to position [439, 0]
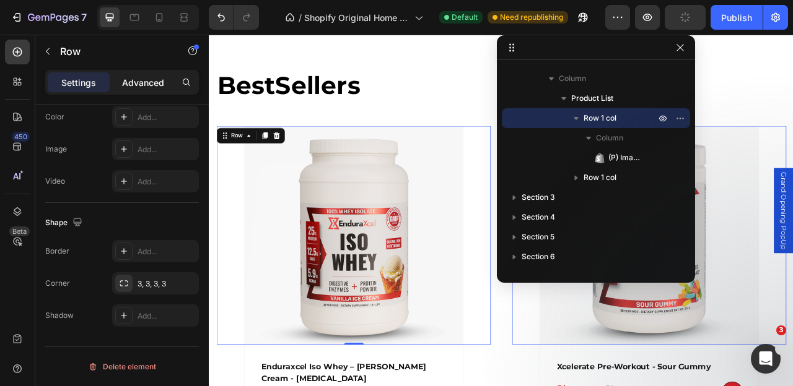
click at [139, 77] on p "Advanced" at bounding box center [143, 82] width 42 height 13
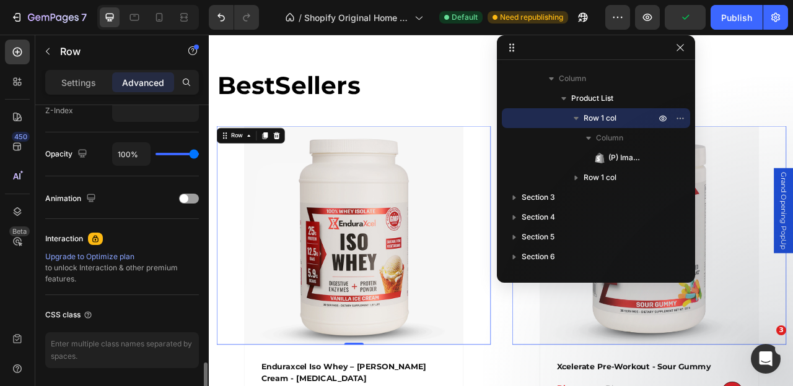
scroll to position [675, 0]
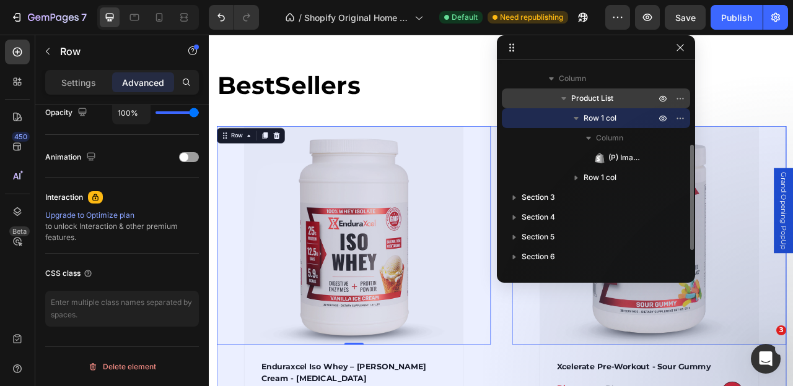
click at [619, 96] on p "Product List" at bounding box center [614, 98] width 87 height 12
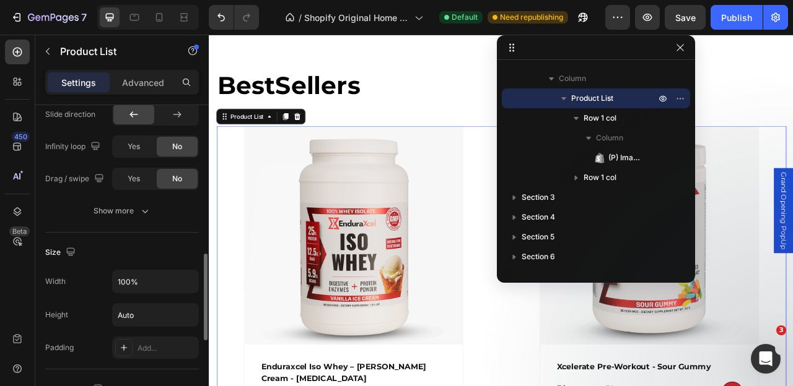
scroll to position [532, 0]
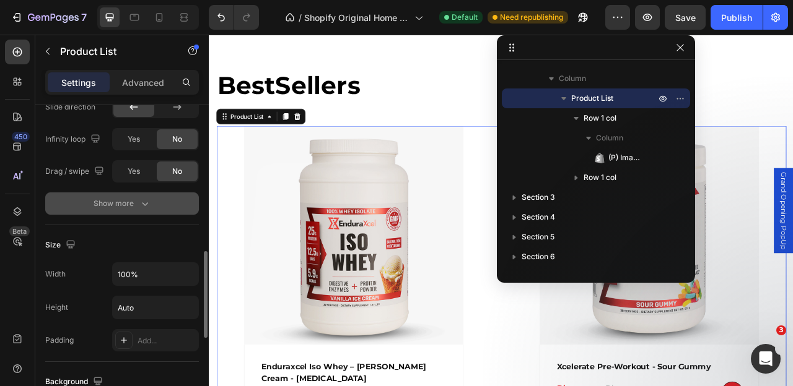
click at [137, 202] on div "Show more" at bounding box center [122, 204] width 58 height 12
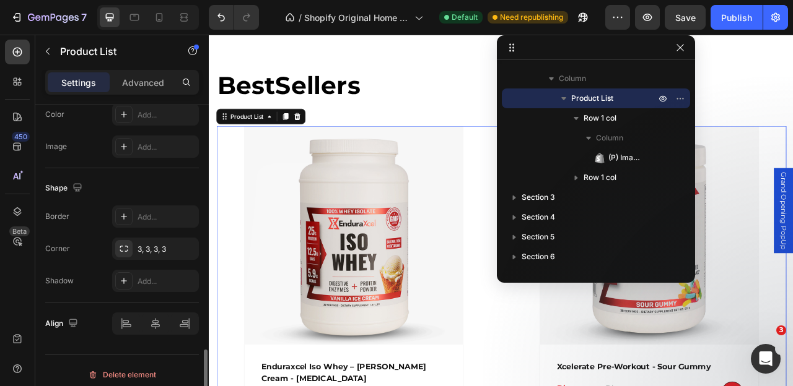
scroll to position [934, 0]
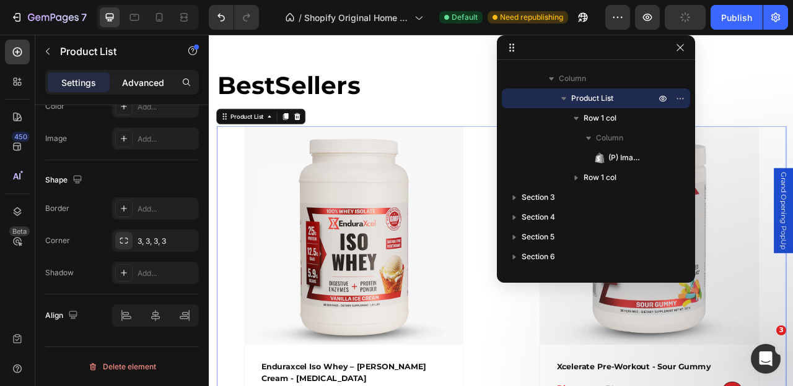
click at [142, 84] on p "Advanced" at bounding box center [143, 82] width 42 height 13
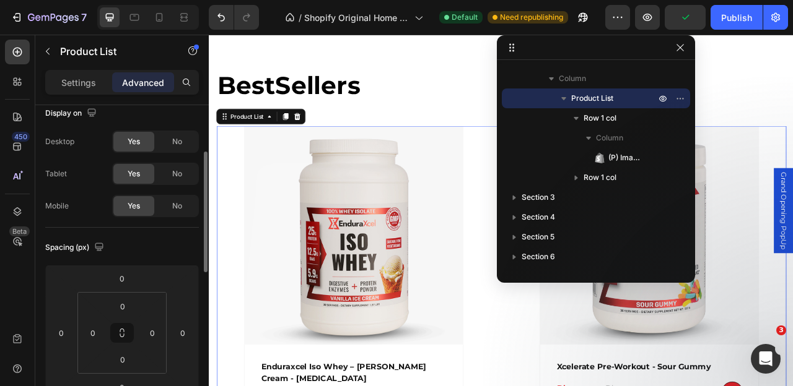
scroll to position [0, 0]
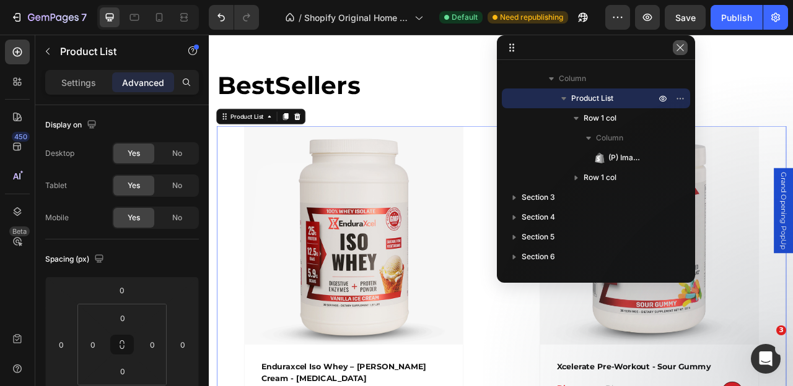
click at [676, 53] on button "button" at bounding box center [679, 47] width 15 height 15
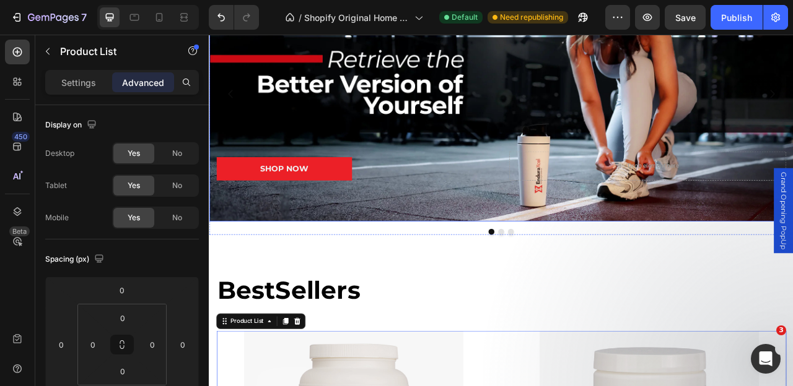
scroll to position [152, 0]
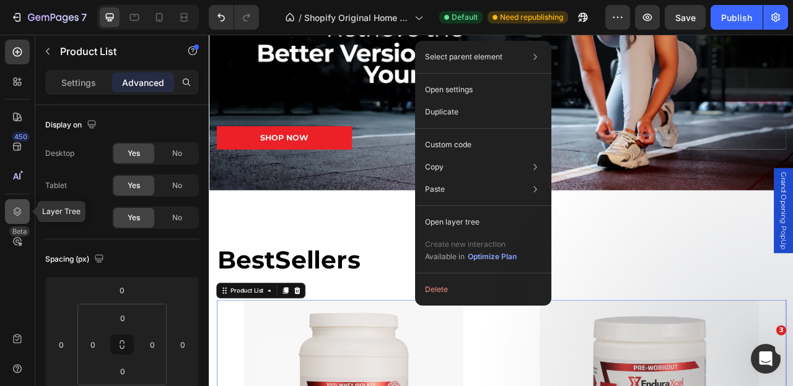
click at [15, 204] on div at bounding box center [17, 211] width 25 height 25
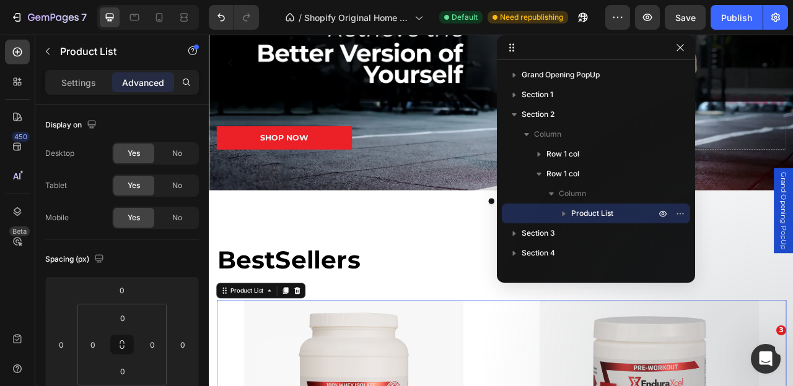
click at [603, 213] on span "Product List" at bounding box center [592, 213] width 42 height 12
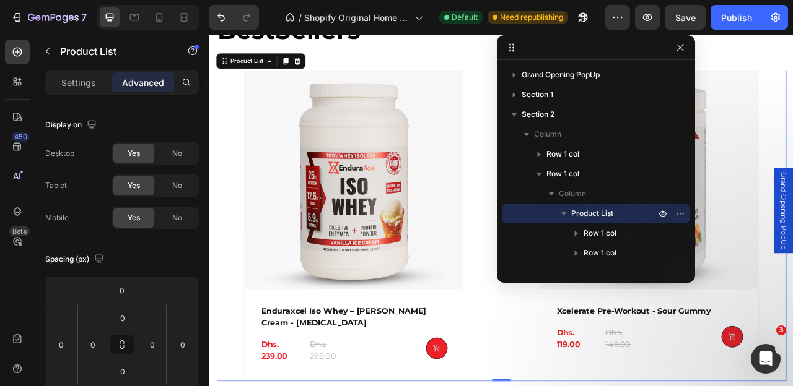
scroll to position [446, 0]
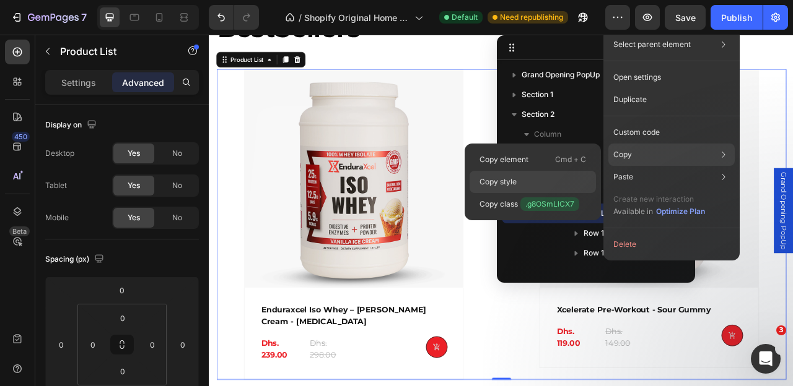
click at [539, 193] on div "Copy style" at bounding box center [532, 204] width 126 height 22
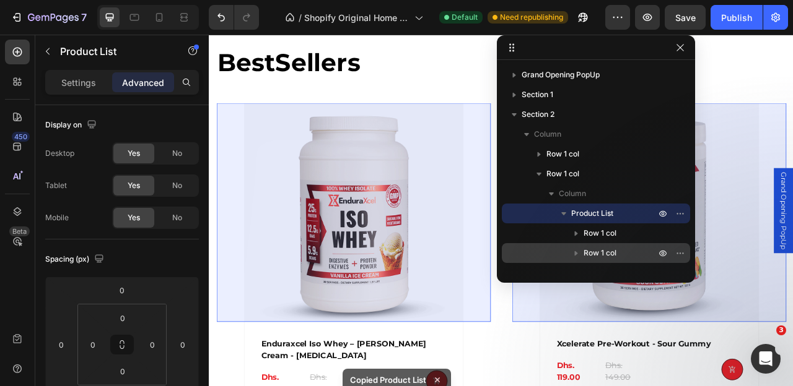
scroll to position [379, 0]
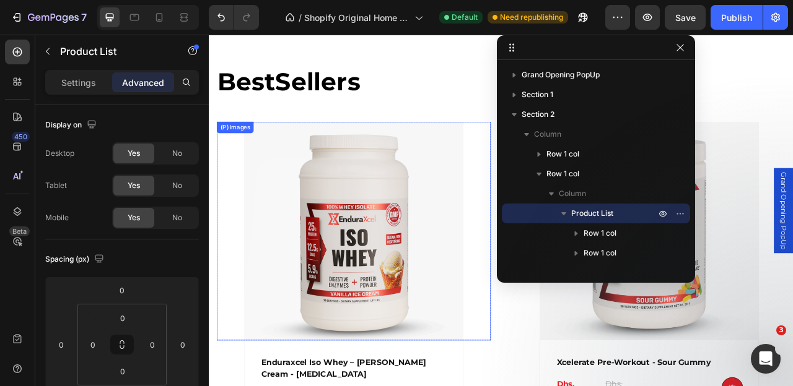
click at [474, 256] on img at bounding box center [392, 284] width 279 height 279
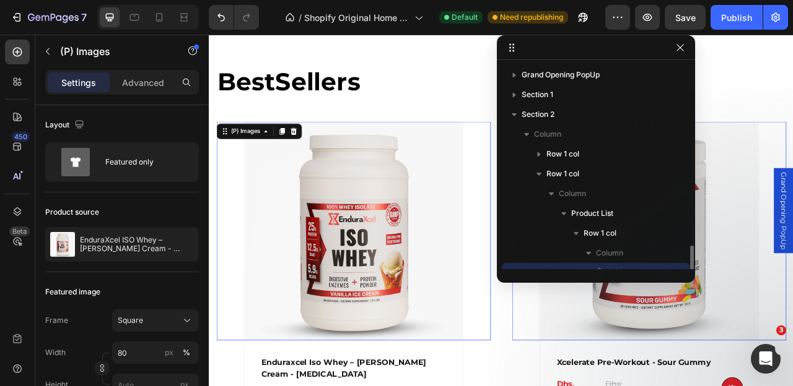
scroll to position [115, 0]
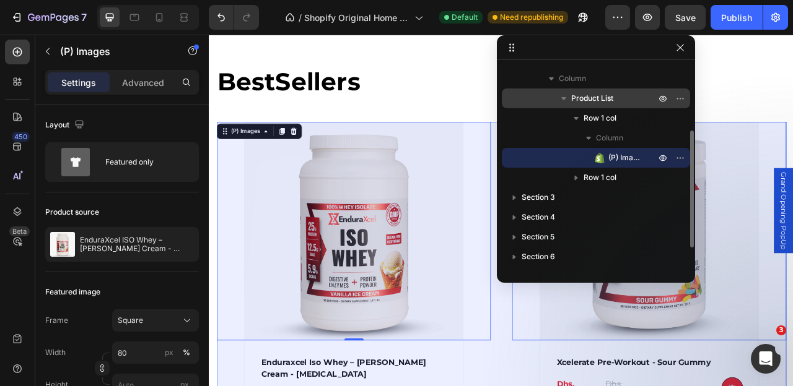
click at [638, 97] on p "Product List" at bounding box center [614, 98] width 87 height 12
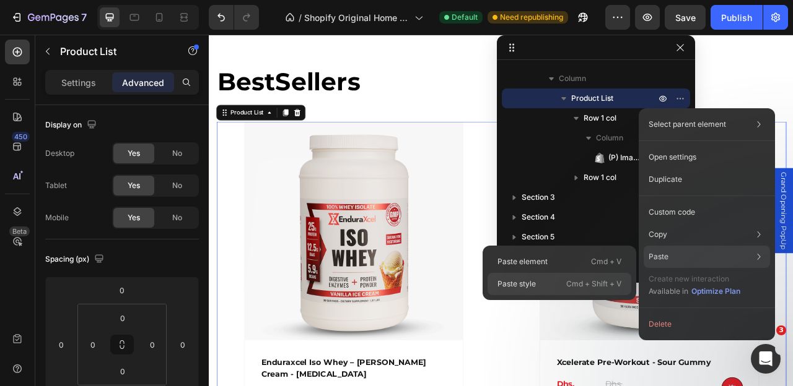
click at [537, 280] on div "Paste style Cmd + Shift + V" at bounding box center [559, 284] width 144 height 22
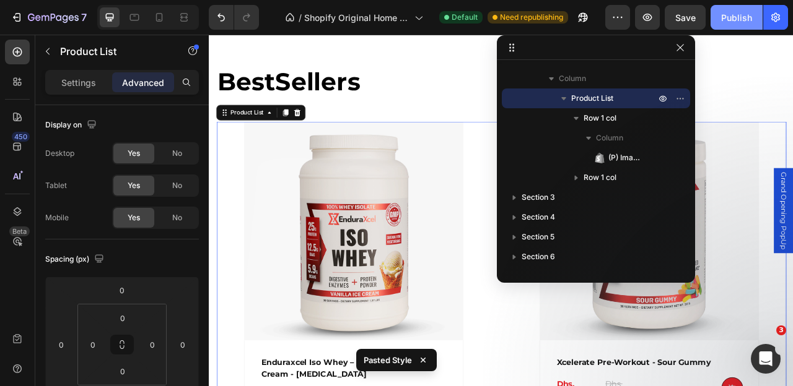
click at [735, 11] on div "Publish" at bounding box center [736, 17] width 31 height 13
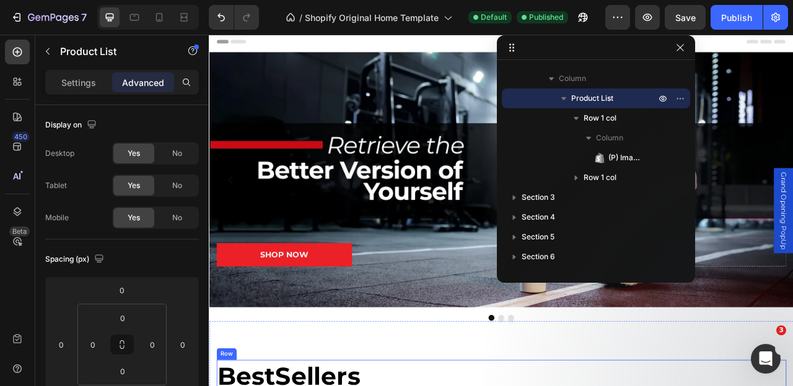
scroll to position [284, 0]
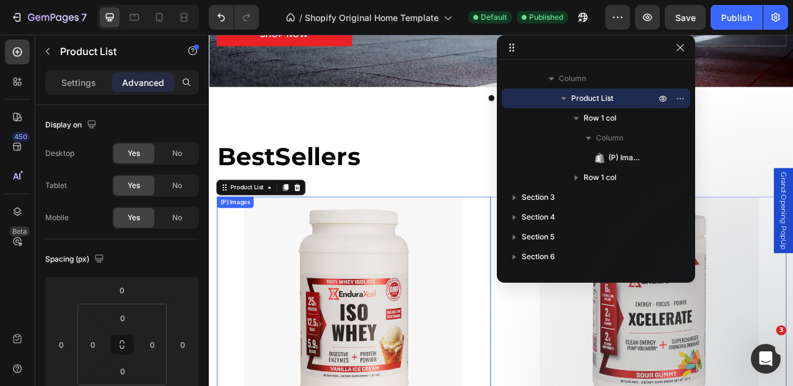
click at [464, 258] on img at bounding box center [392, 380] width 279 height 279
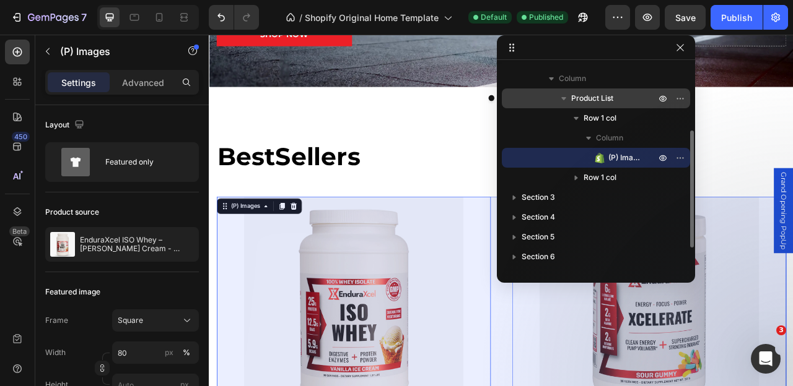
click at [621, 98] on p "Product List" at bounding box center [614, 98] width 87 height 12
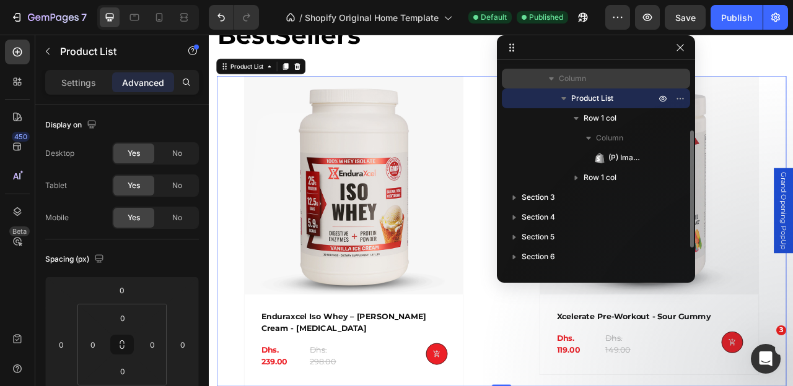
scroll to position [446, 0]
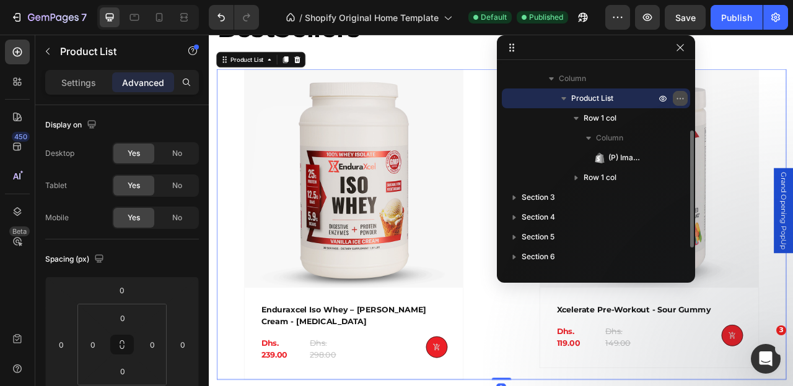
click at [683, 98] on icon "button" at bounding box center [680, 98] width 10 height 10
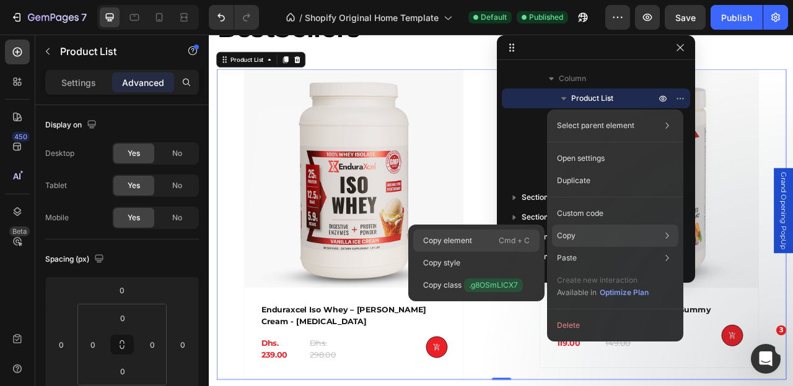
click at [478, 252] on div "Copy element Cmd + C" at bounding box center [476, 263] width 126 height 22
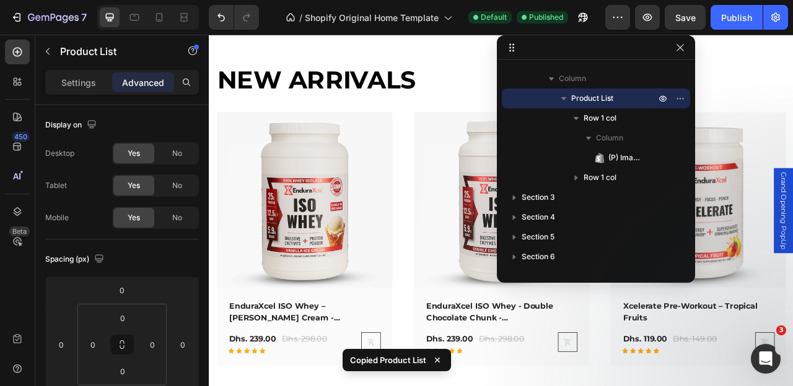
scroll to position [1183, 0]
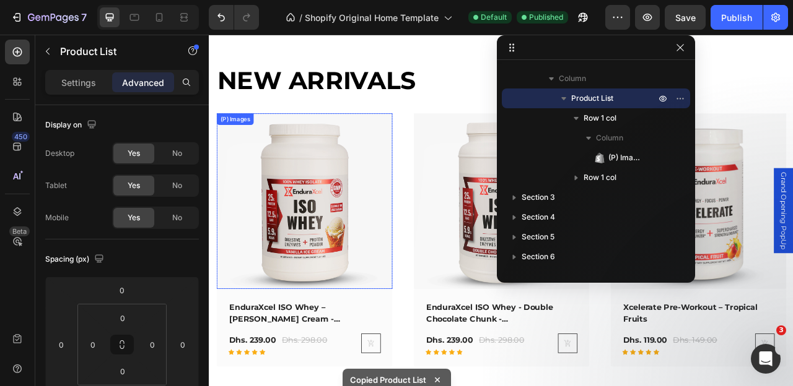
click at [411, 269] on img at bounding box center [330, 246] width 224 height 224
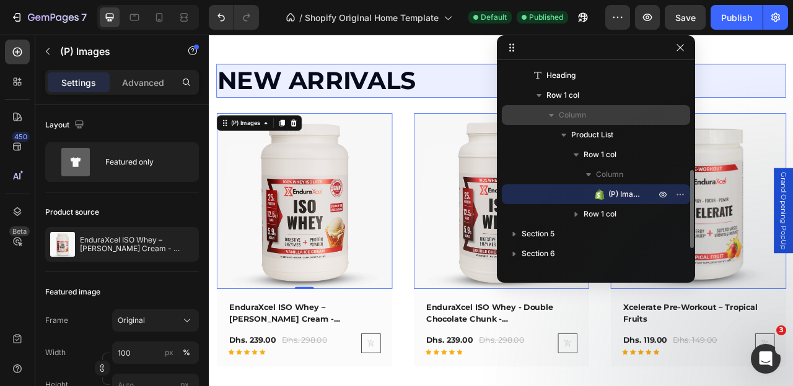
scroll to position [289, 0]
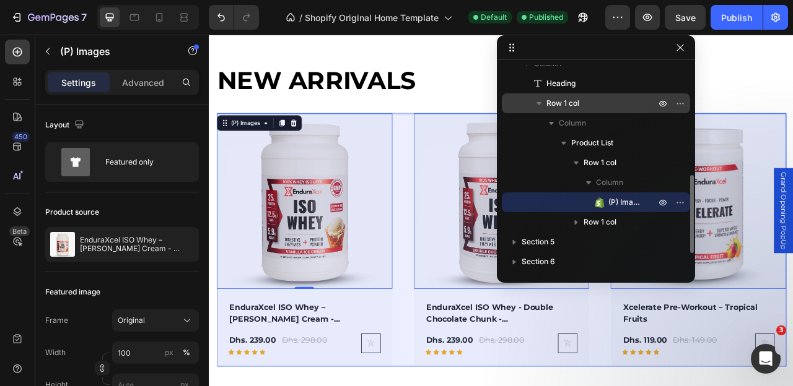
click at [594, 102] on p "Row 1 col" at bounding box center [601, 103] width 111 height 12
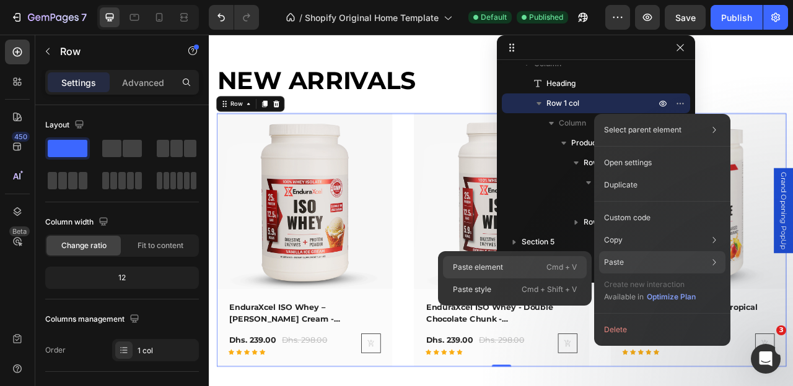
click at [550, 266] on p "Cmd + V" at bounding box center [561, 267] width 30 height 12
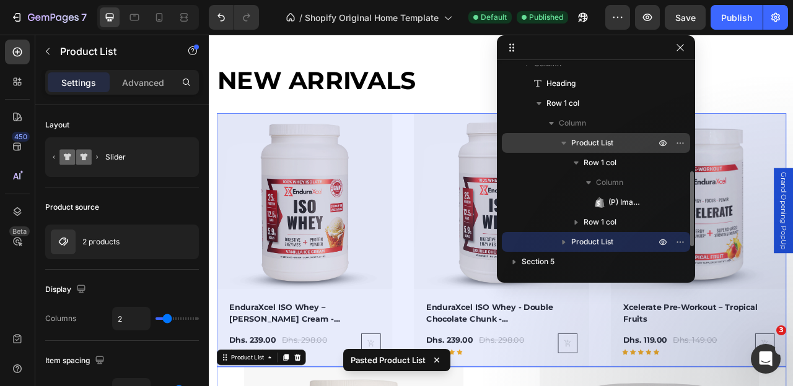
click at [569, 143] on icon "button" at bounding box center [563, 143] width 12 height 12
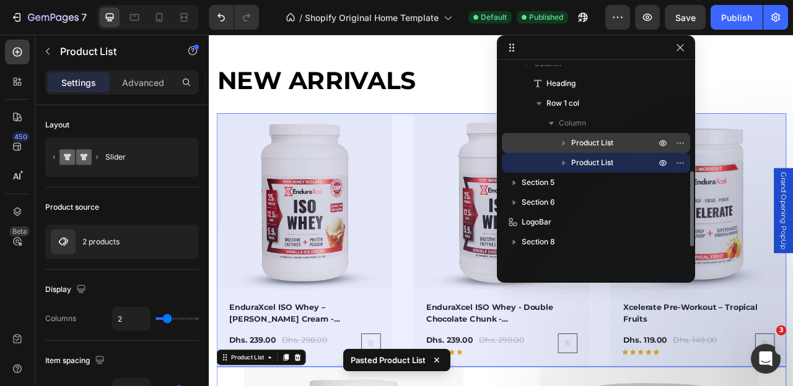
click at [623, 144] on p "Product List" at bounding box center [614, 143] width 87 height 12
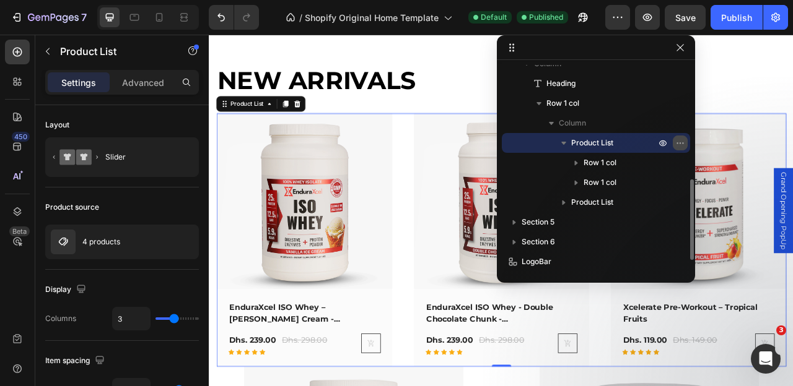
click at [677, 144] on icon "button" at bounding box center [680, 143] width 10 height 10
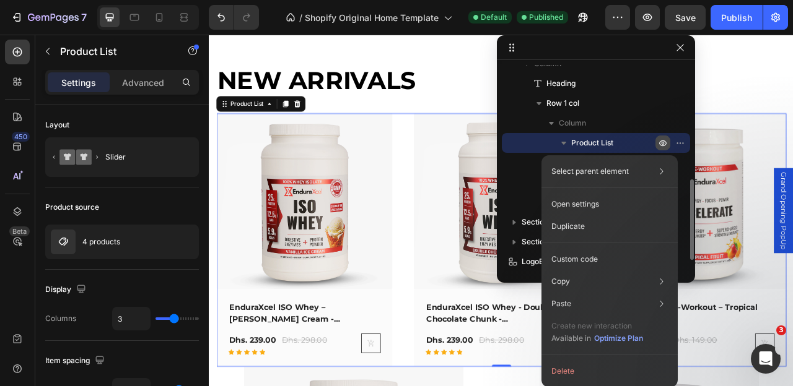
click at [663, 144] on icon "button" at bounding box center [662, 143] width 3 height 3
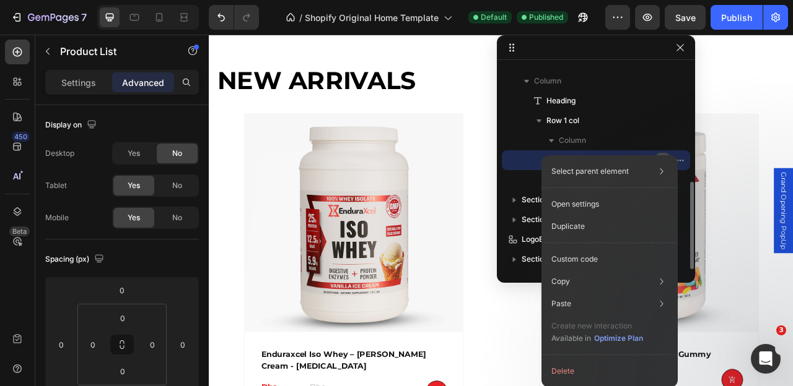
scroll to position [271, 0]
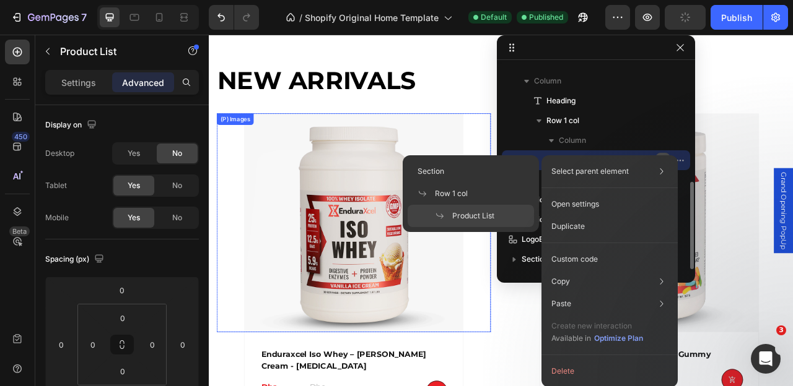
click at [534, 146] on div at bounding box center [392, 273] width 349 height 279
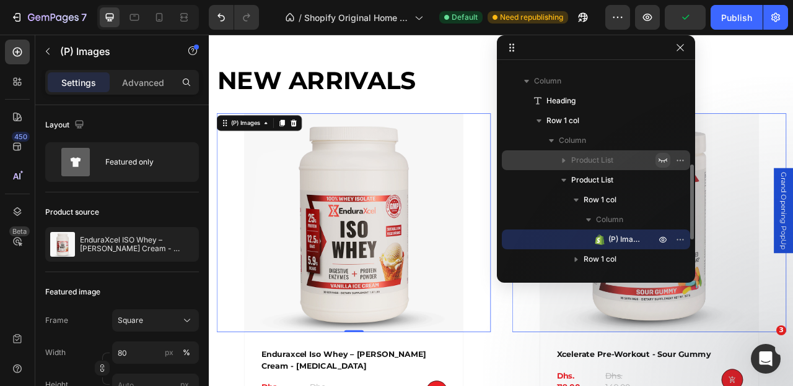
click at [635, 156] on p "Product List" at bounding box center [614, 160] width 87 height 12
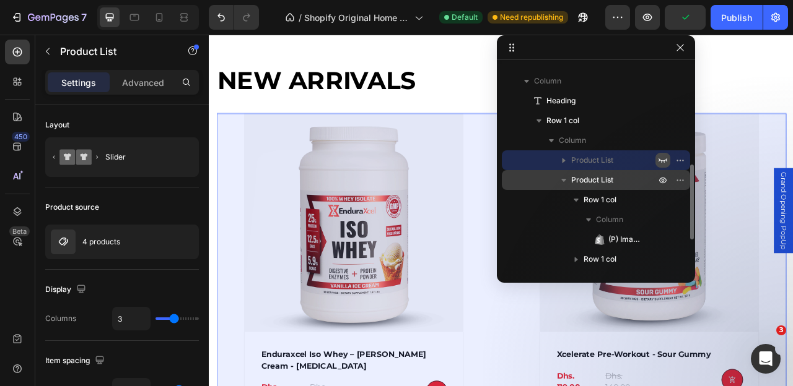
click at [628, 178] on p "Product List" at bounding box center [614, 180] width 87 height 12
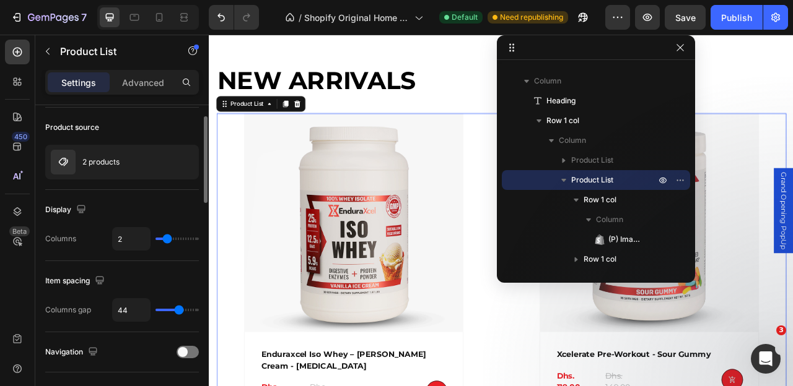
scroll to position [82, 0]
type input "3"
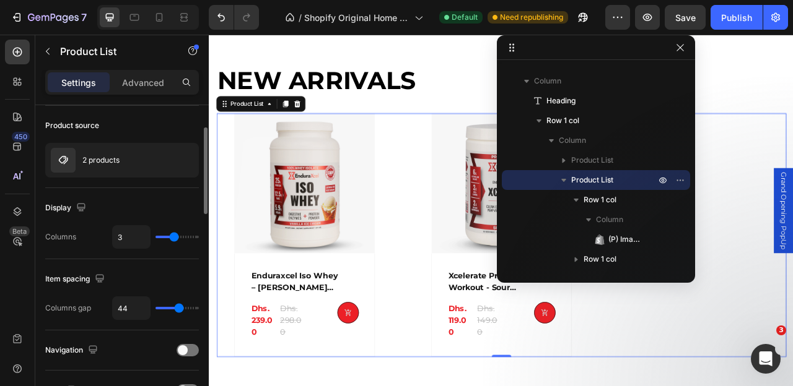
drag, startPoint x: 165, startPoint y: 237, endPoint x: 172, endPoint y: 234, distance: 6.7
type input "3"
click at [173, 236] on input "range" at bounding box center [176, 237] width 43 height 2
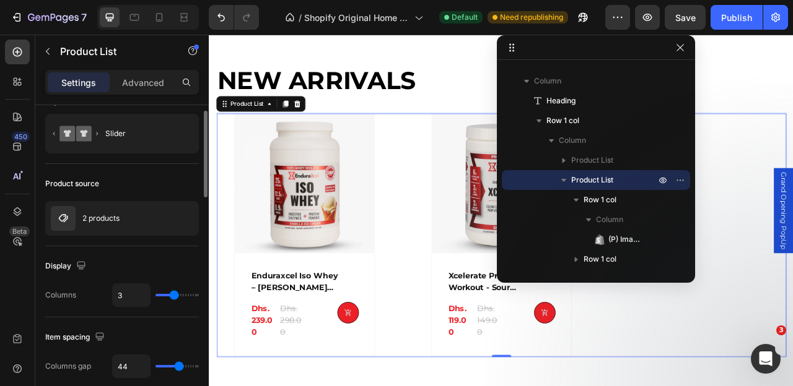
scroll to position [23, 0]
click at [106, 211] on div "2 products" at bounding box center [122, 219] width 154 height 35
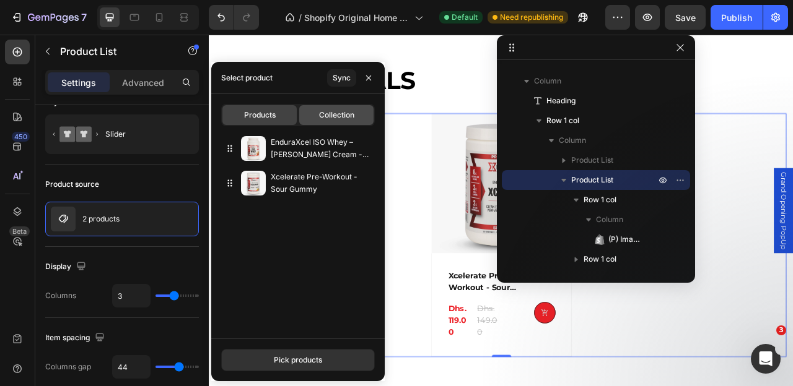
click at [332, 111] on span "Collection" at bounding box center [336, 115] width 35 height 11
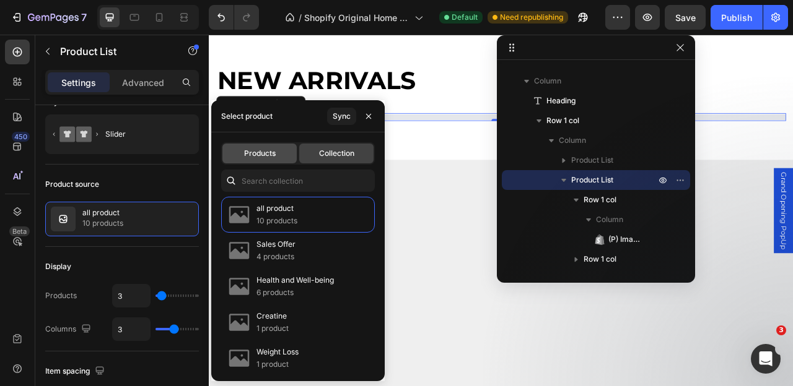
click at [268, 157] on span "Products" at bounding box center [260, 153] width 32 height 11
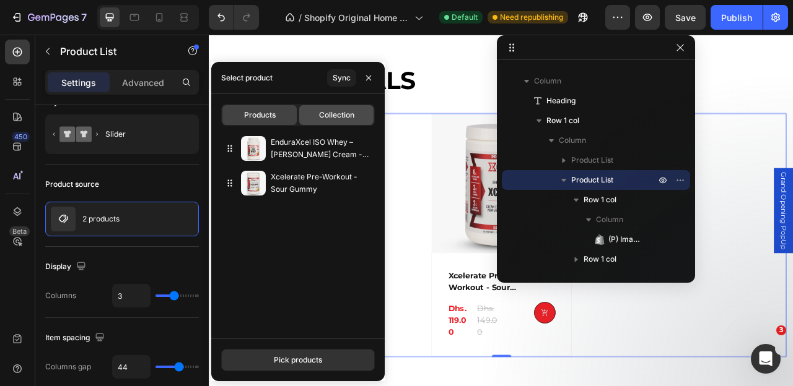
click at [328, 120] on span "Collection" at bounding box center [336, 115] width 35 height 11
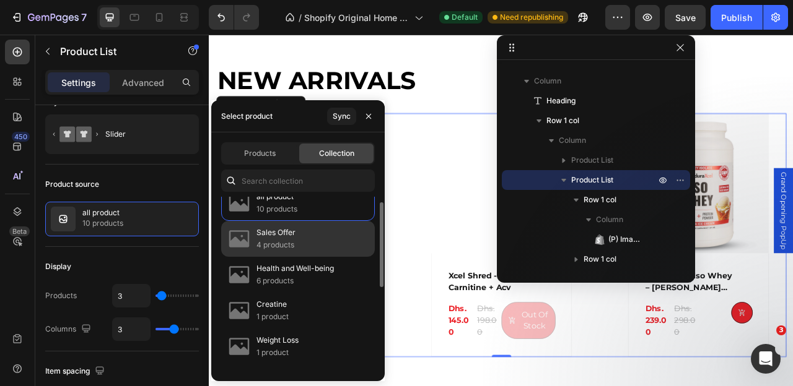
scroll to position [6, 0]
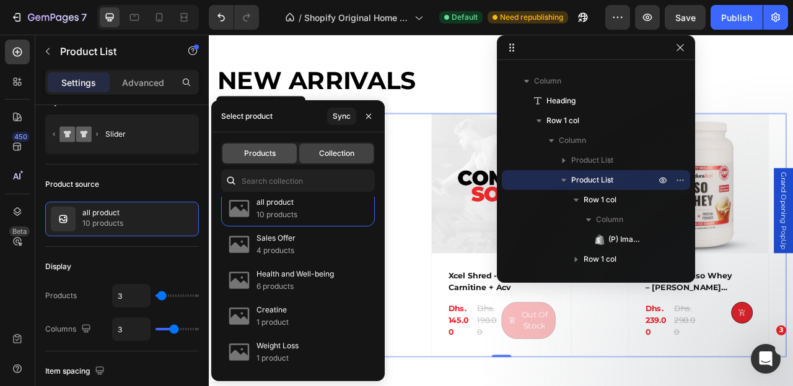
click at [277, 156] on div "Products" at bounding box center [259, 154] width 74 height 20
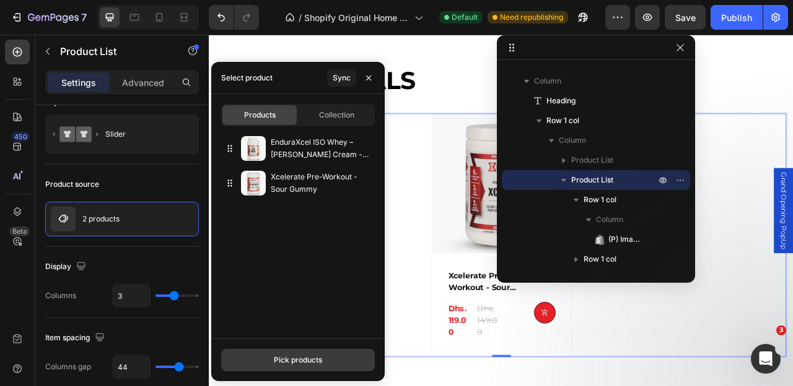
click at [298, 355] on div "Pick products" at bounding box center [298, 360] width 48 height 11
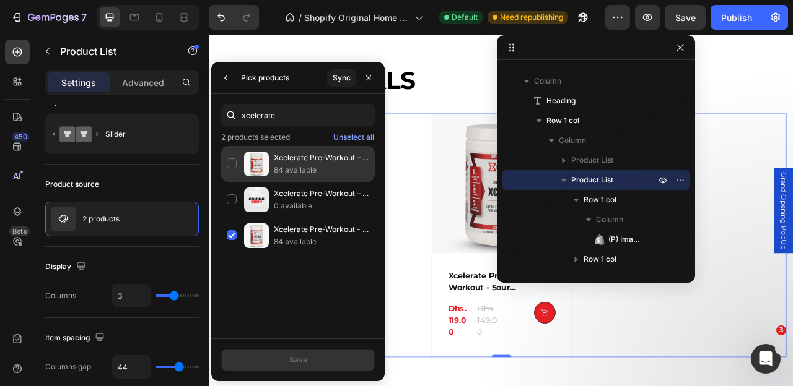
type input "xcelerate"
click at [233, 182] on div "Xcelerate Pre-Workout – Tropical Fruits 84 available" at bounding box center [298, 200] width 154 height 36
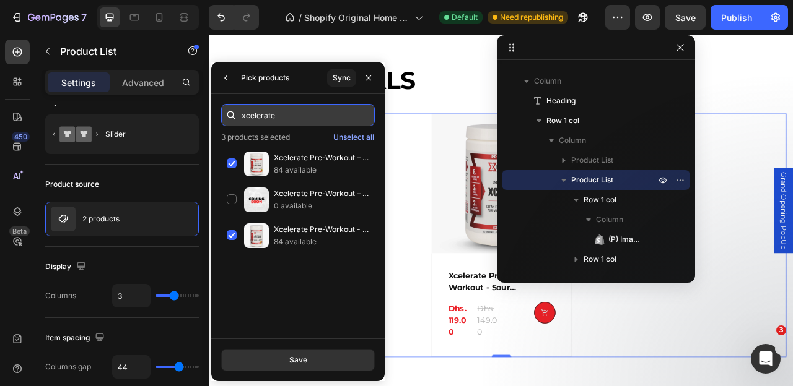
click at [262, 119] on input "xcelerate" at bounding box center [298, 115] width 154 height 22
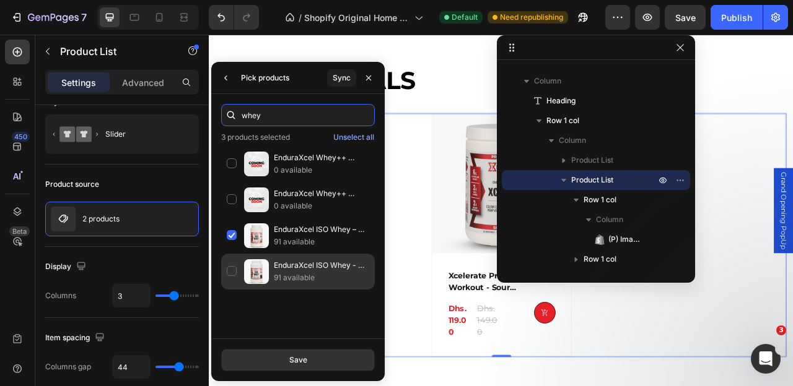
type input "whey"
click at [233, 267] on div "EnduraXcel ISO Whey - Double Chocolate Chunk - Digestive Enzymes 91 available" at bounding box center [298, 272] width 154 height 36
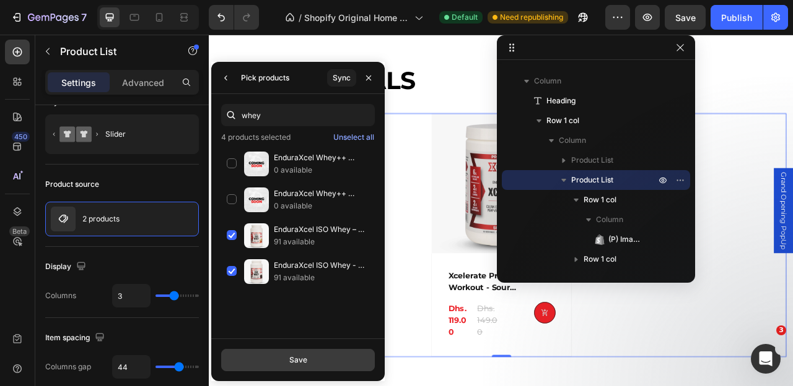
click at [297, 365] on div "Save" at bounding box center [298, 360] width 18 height 11
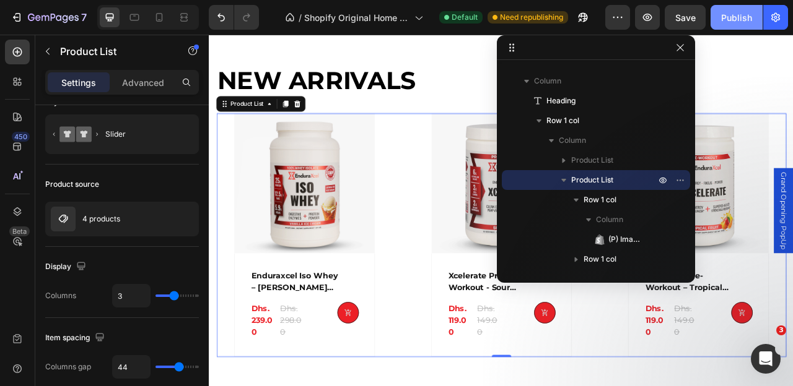
click at [741, 19] on div "Publish" at bounding box center [736, 17] width 31 height 13
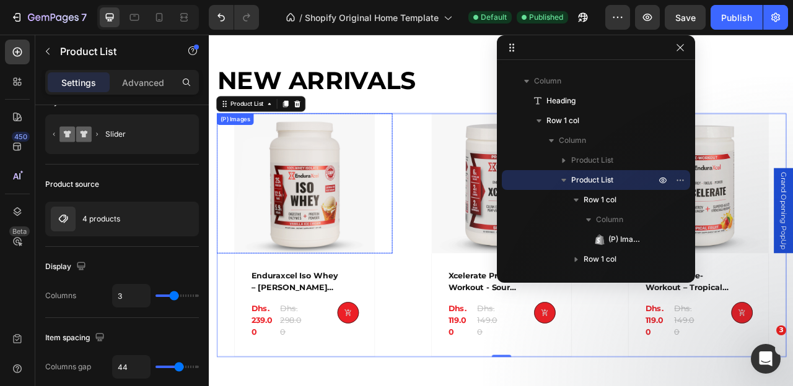
scroll to position [1227, 0]
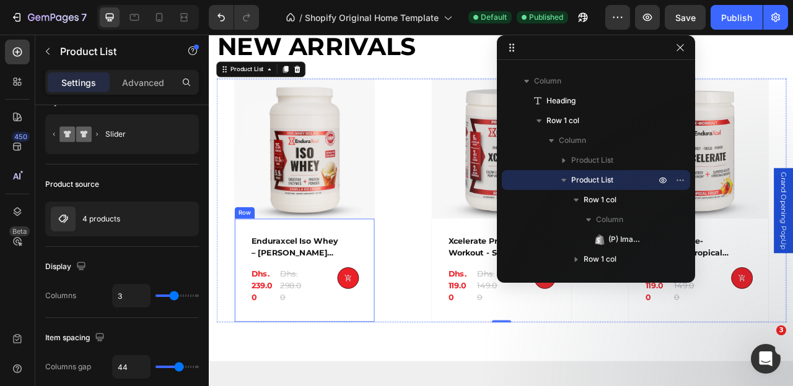
click at [410, 362] on div "enduraxcel iso whey – vanilla ice cream - digestive enzymes (P) Title Dhs. 239.…" at bounding box center [329, 335] width 179 height 132
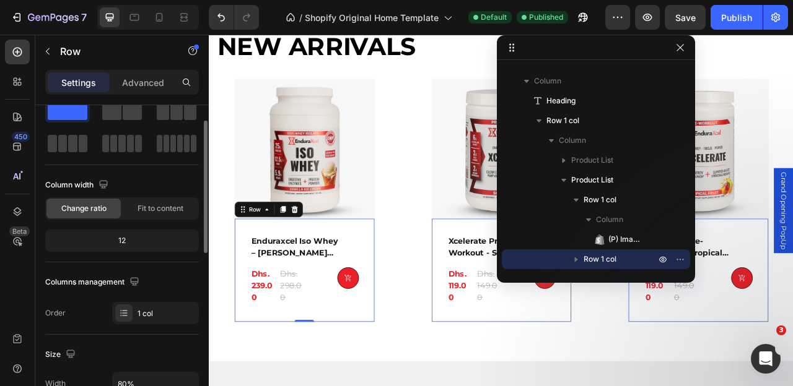
scroll to position [0, 0]
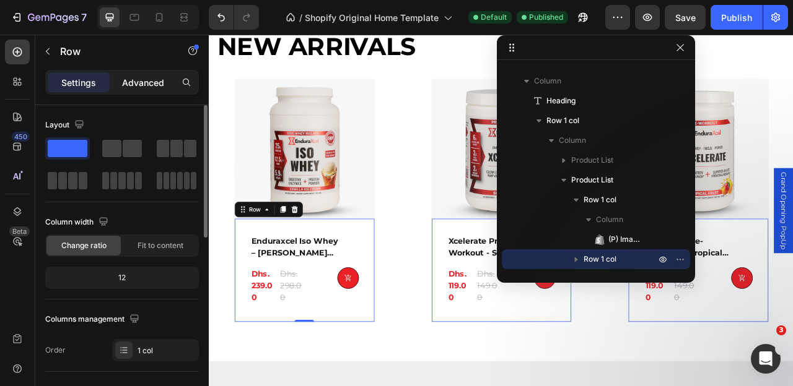
click at [147, 73] on div "Advanced" at bounding box center [143, 82] width 62 height 20
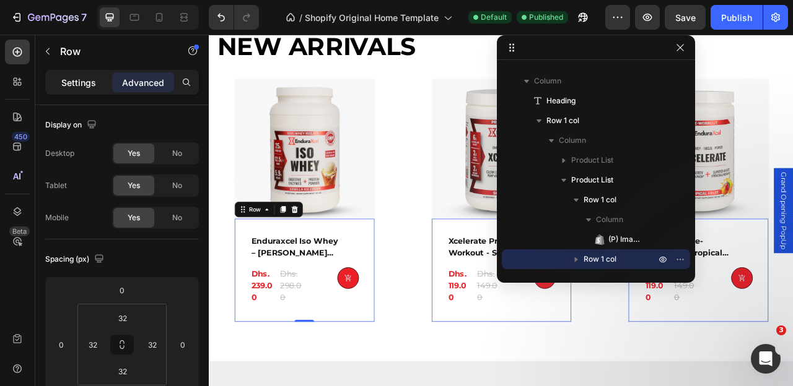
click at [76, 72] on div "Settings" at bounding box center [79, 82] width 62 height 20
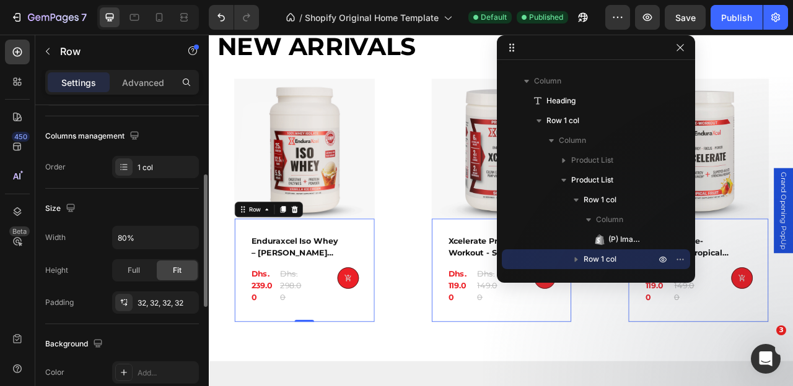
scroll to position [185, 0]
click at [140, 300] on div "32, 32, 32, 32" at bounding box center [155, 301] width 36 height 11
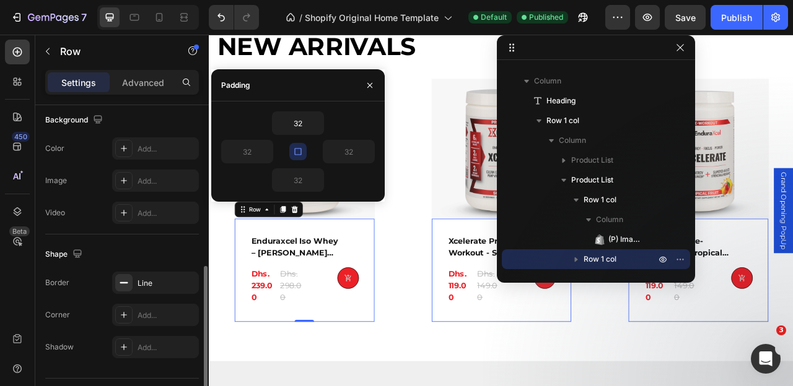
scroll to position [439, 0]
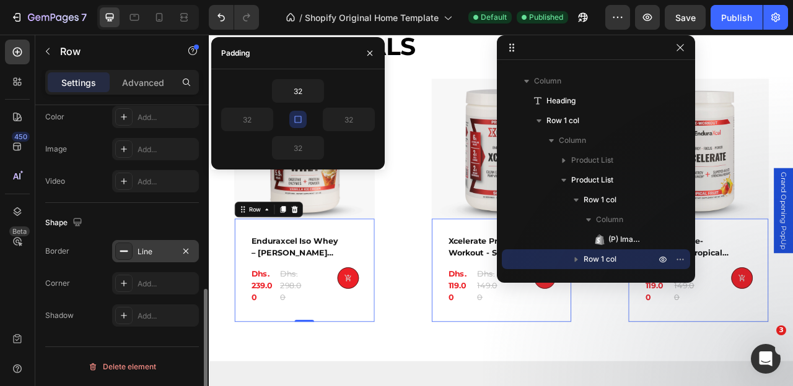
click at [128, 252] on icon at bounding box center [124, 251] width 10 height 10
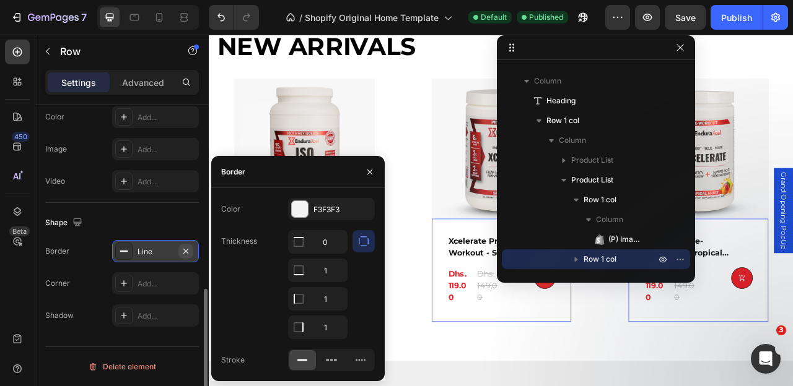
click at [186, 248] on icon "button" at bounding box center [186, 251] width 10 height 10
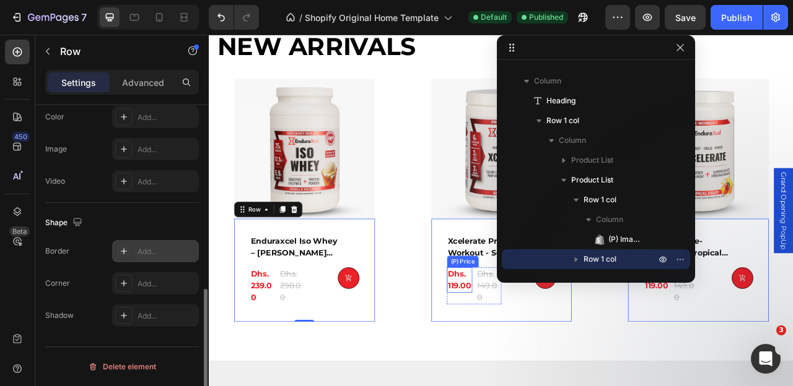
click at [292, 364] on div "Dhs. 119.00" at bounding box center [276, 354] width 32 height 47
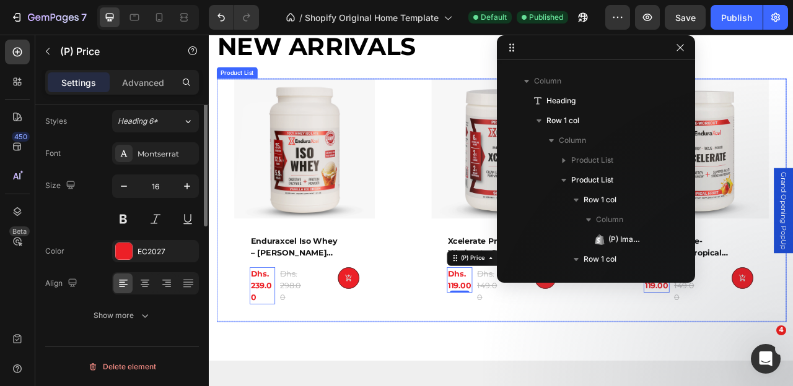
scroll to position [0, 0]
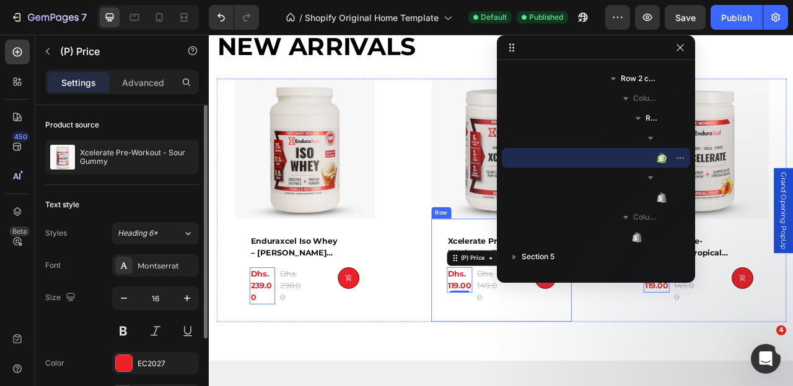
click at [419, 381] on div "xcelerate pre-workout - sour gummy (P) Title Dhs. 119.00 (P) Price Edit content…" at bounding box center [329, 334] width 179 height 131
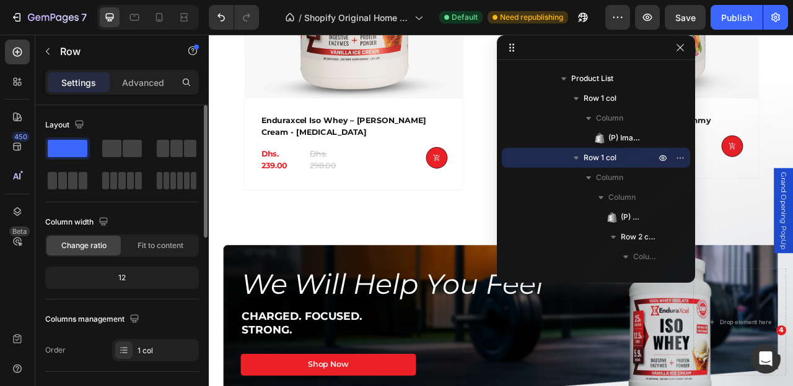
scroll to position [688, 0]
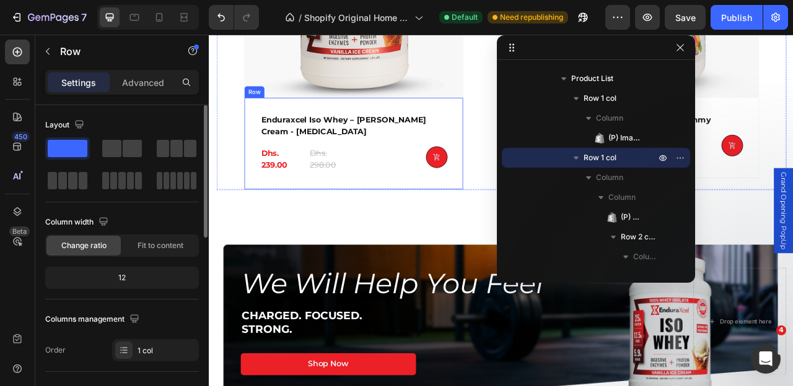
click at [407, 221] on div "enduraxcel iso whey – vanilla ice cream - digestive enzymes (P) Title Dhs. 239.…" at bounding box center [392, 173] width 279 height 117
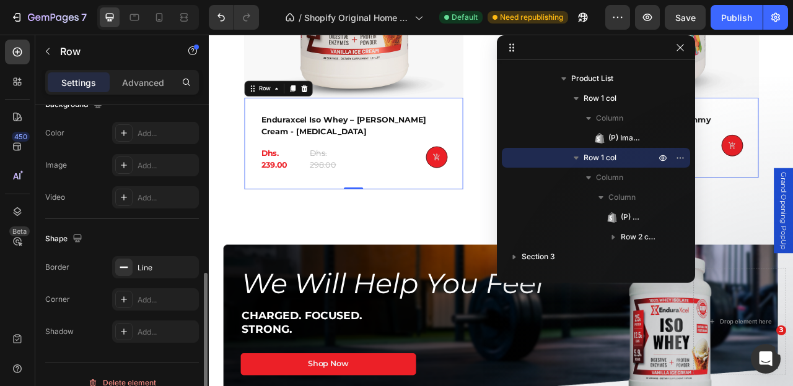
scroll to position [439, 0]
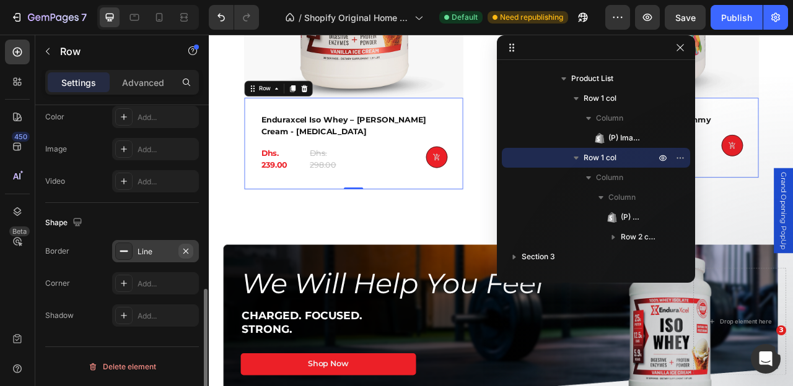
click at [185, 251] on icon "button" at bounding box center [186, 251] width 10 height 10
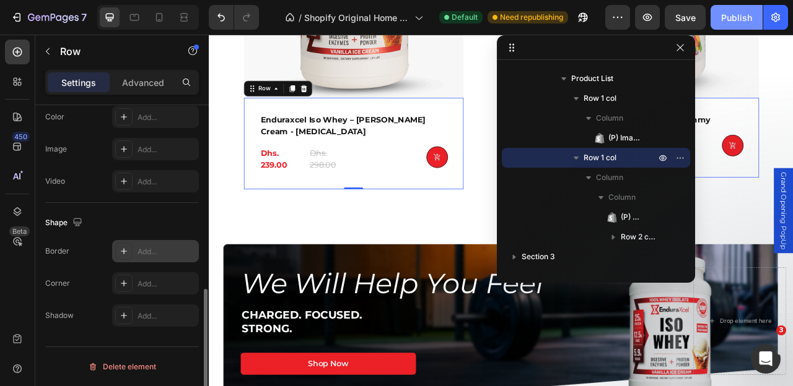
click at [726, 24] on button "Publish" at bounding box center [736, 17] width 52 height 25
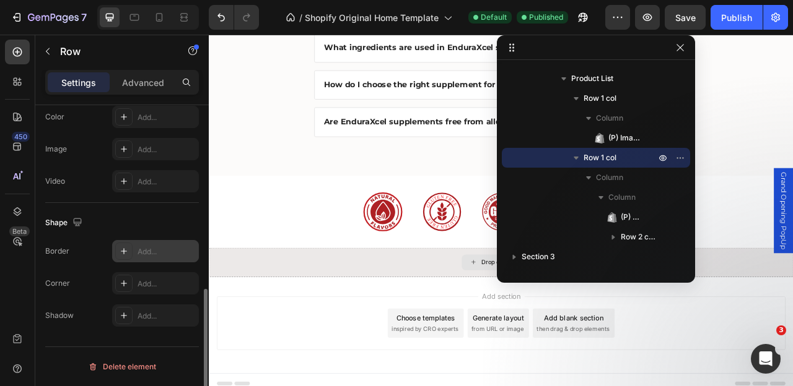
scroll to position [1672, 0]
click at [677, 50] on icon "button" at bounding box center [679, 47] width 7 height 7
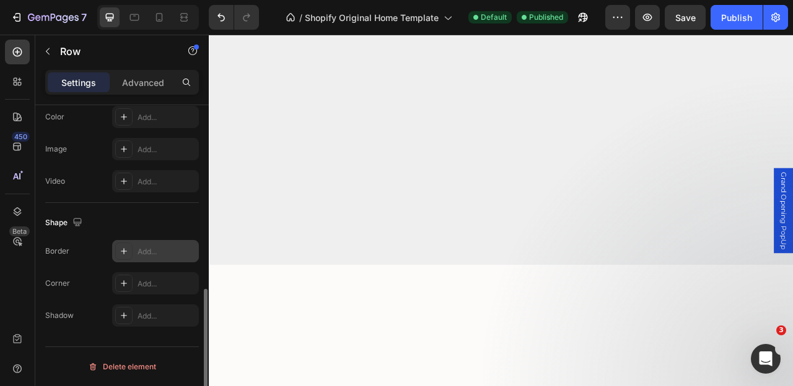
scroll to position [85, 0]
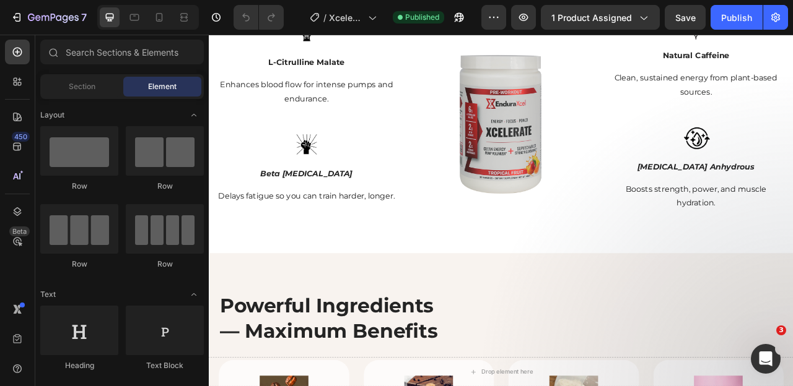
scroll to position [1353, 0]
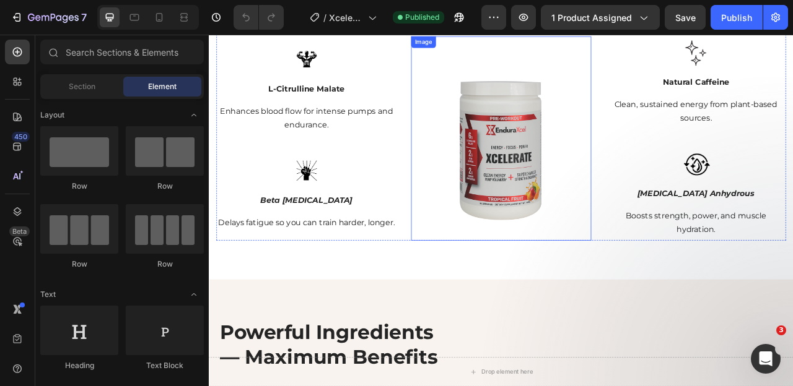
click at [598, 201] on img at bounding box center [580, 181] width 229 height 229
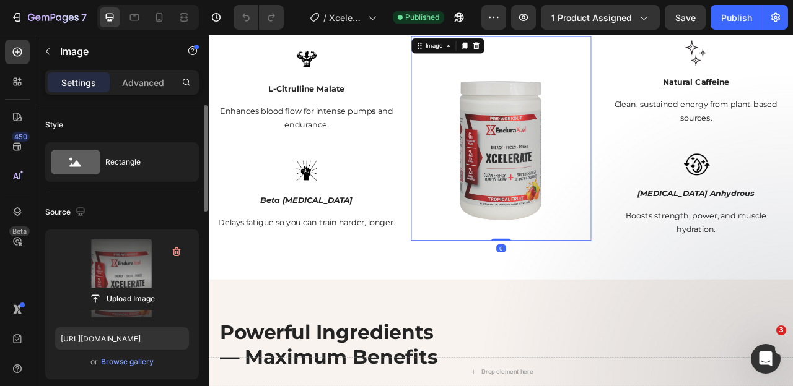
click at [97, 254] on label at bounding box center [122, 279] width 134 height 78
click at [97, 289] on input "file" at bounding box center [121, 299] width 85 height 21
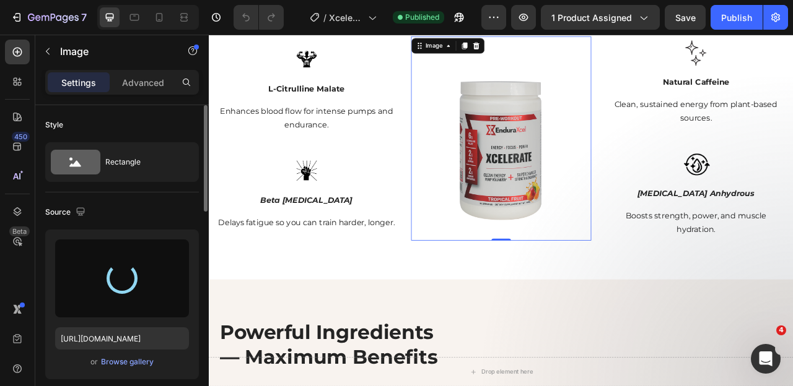
type input "https://cdn.shopify.com/s/files/1/0643/0470/9705/files/gempages_548118457799934…"
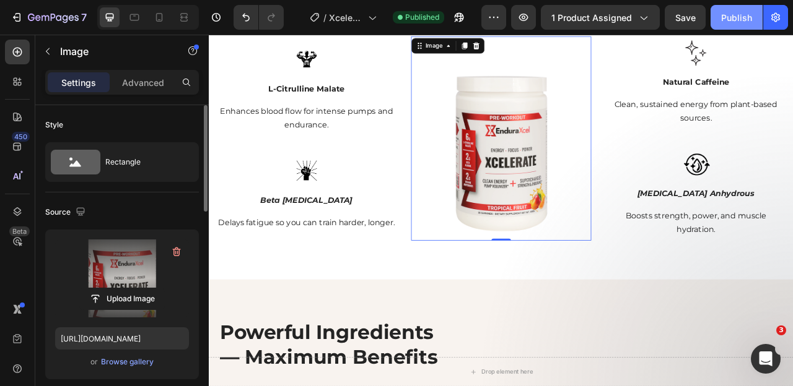
click at [721, 20] on div "Publish" at bounding box center [736, 17] width 31 height 13
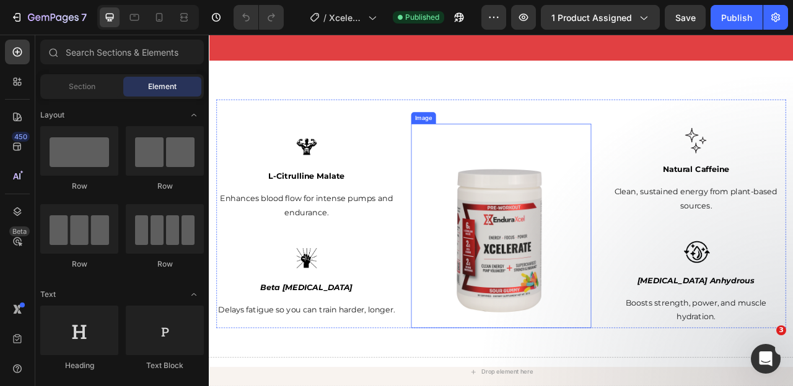
scroll to position [1208, 0]
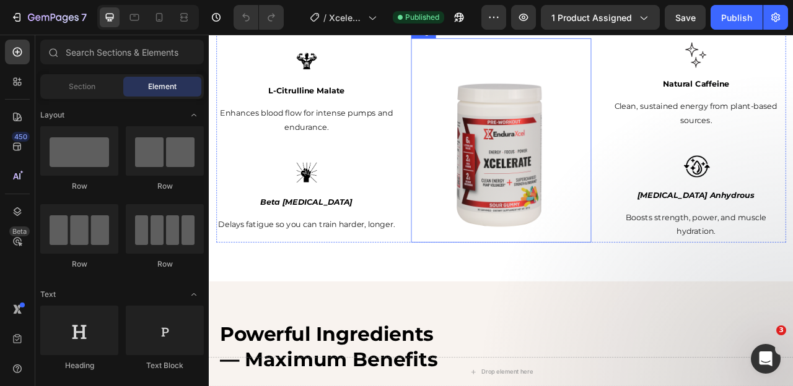
drag, startPoint x: 558, startPoint y: 162, endPoint x: 386, endPoint y: 185, distance: 173.1
click at [558, 162] on img at bounding box center [580, 184] width 229 height 229
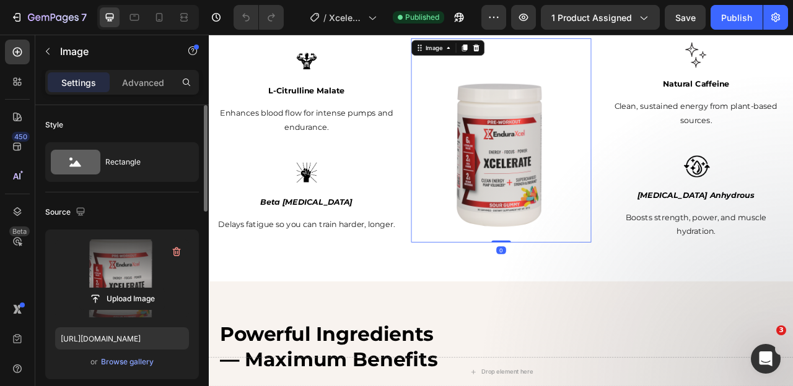
click at [115, 273] on label at bounding box center [122, 279] width 134 height 78
click at [115, 289] on input "file" at bounding box center [121, 299] width 85 height 21
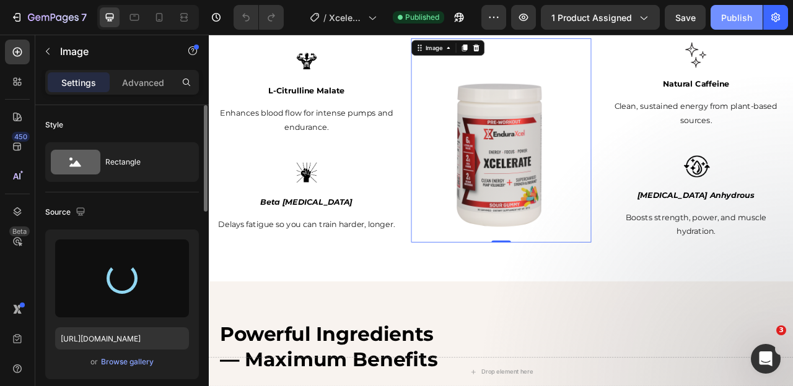
click at [727, 15] on div "Publish" at bounding box center [736, 17] width 31 height 13
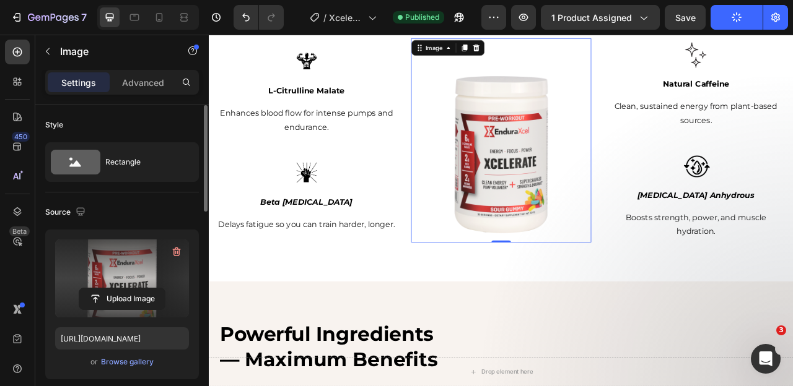
type input "https://cdn.shopify.com/s/files/1/0643/0470/9705/files/gempages_548118457799934…"
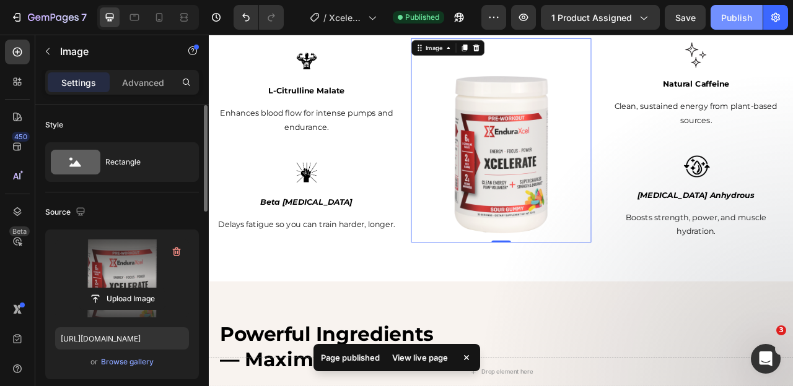
click at [727, 15] on div "Publish" at bounding box center [736, 17] width 31 height 13
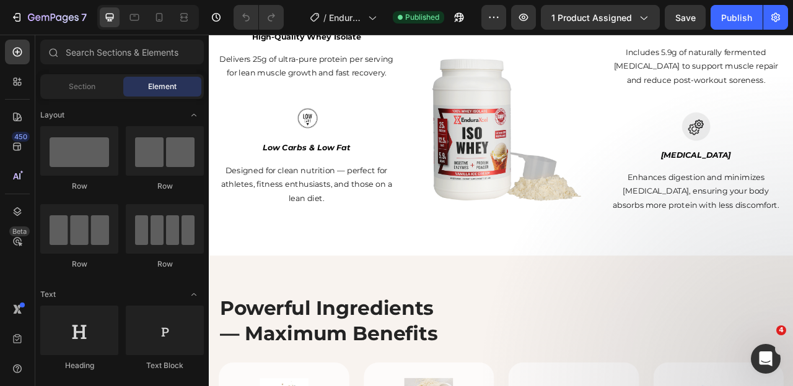
scroll to position [1545, 0]
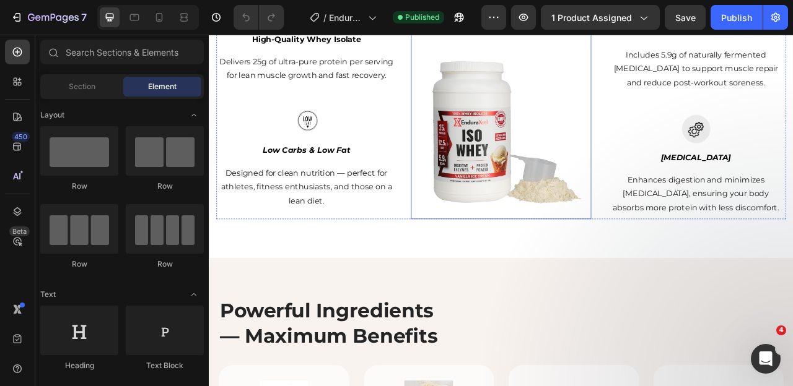
click at [566, 173] on img at bounding box center [580, 154] width 229 height 229
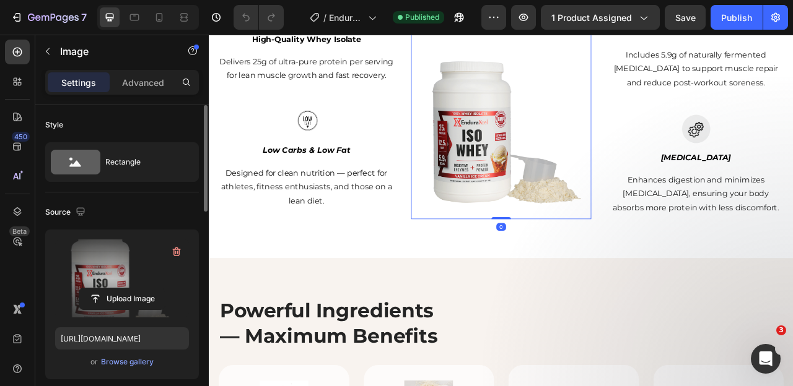
click at [114, 274] on label at bounding box center [122, 279] width 134 height 78
click at [114, 289] on input "file" at bounding box center [121, 299] width 85 height 21
click at [729, 14] on div "Publish" at bounding box center [736, 17] width 31 height 13
click at [730, 17] on div "Publish" at bounding box center [736, 17] width 31 height 13
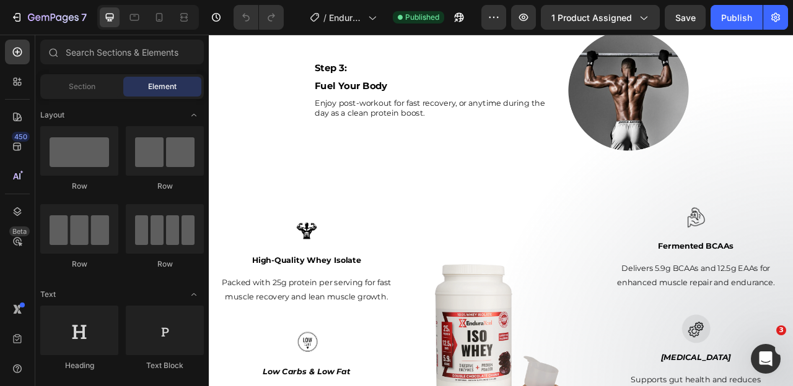
scroll to position [1360, 0]
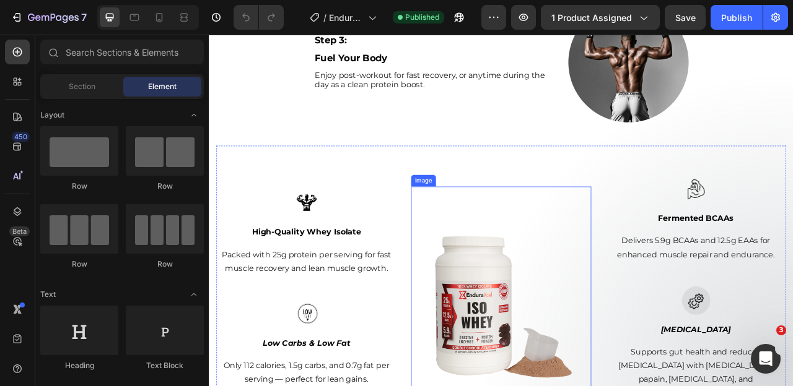
click at [558, 335] on img at bounding box center [580, 373] width 229 height 229
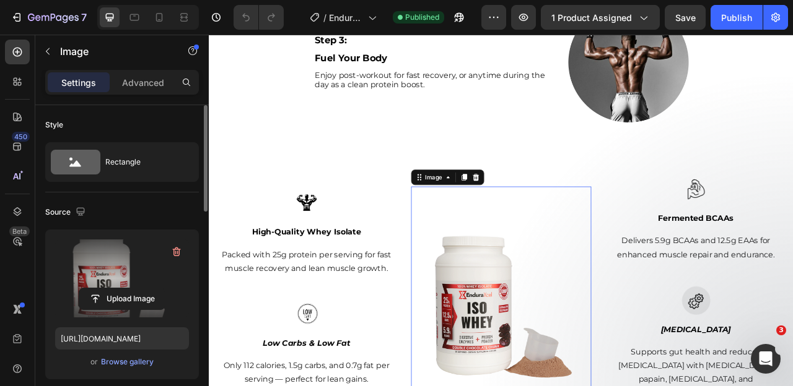
click at [110, 275] on label at bounding box center [122, 279] width 134 height 78
click at [110, 289] on input "file" at bounding box center [121, 299] width 85 height 21
click at [730, 15] on div "Publish" at bounding box center [736, 17] width 31 height 13
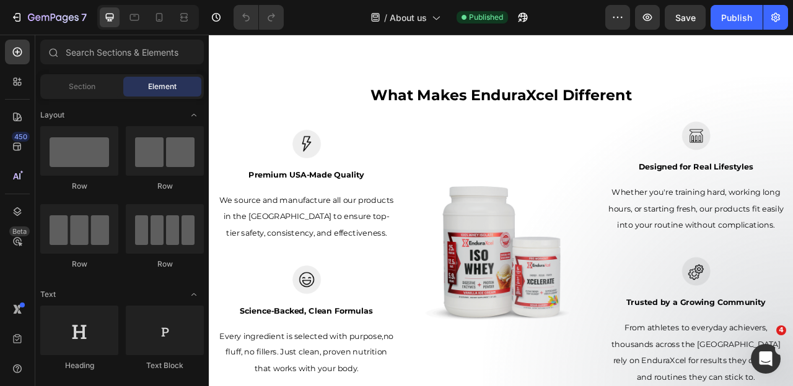
scroll to position [1171, 0]
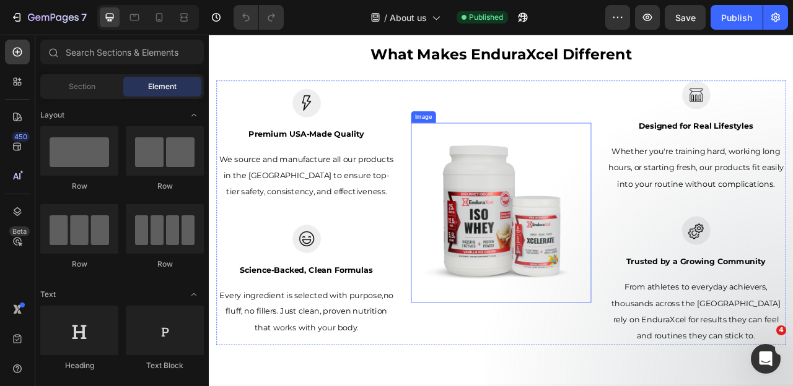
click at [580, 224] on img at bounding box center [580, 261] width 229 height 229
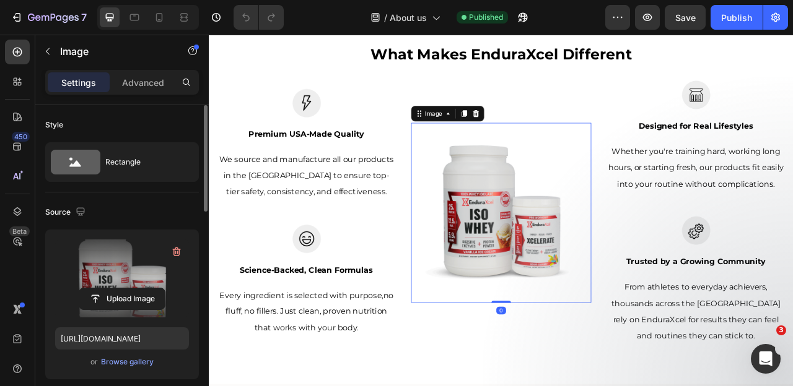
click at [116, 269] on label at bounding box center [122, 279] width 134 height 78
click at [116, 289] on input "file" at bounding box center [121, 299] width 85 height 21
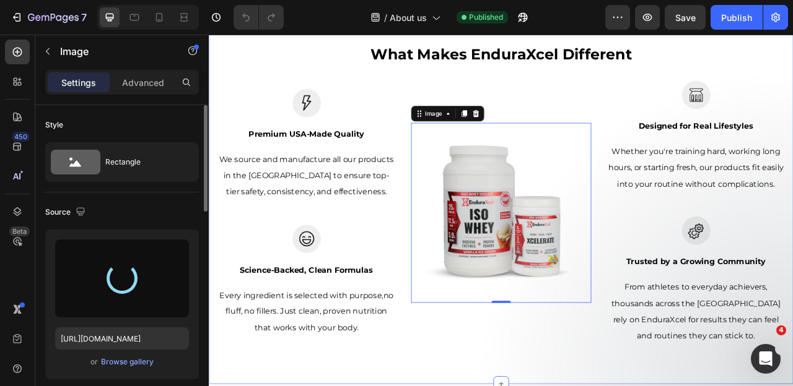
type input "[URL][DOMAIN_NAME]"
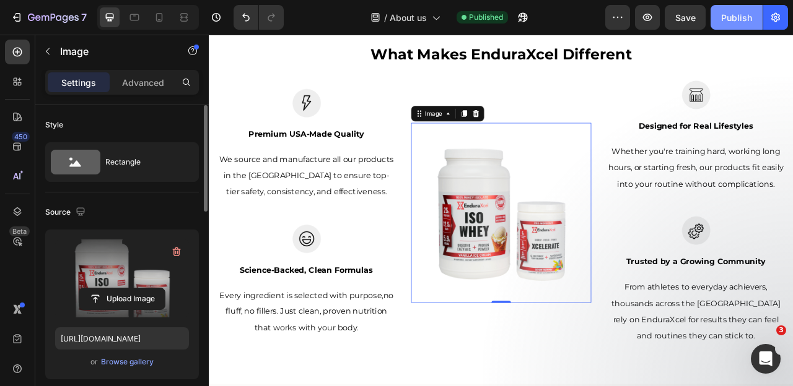
click at [737, 19] on div "Publish" at bounding box center [736, 17] width 31 height 13
